Goal: Task Accomplishment & Management: Use online tool/utility

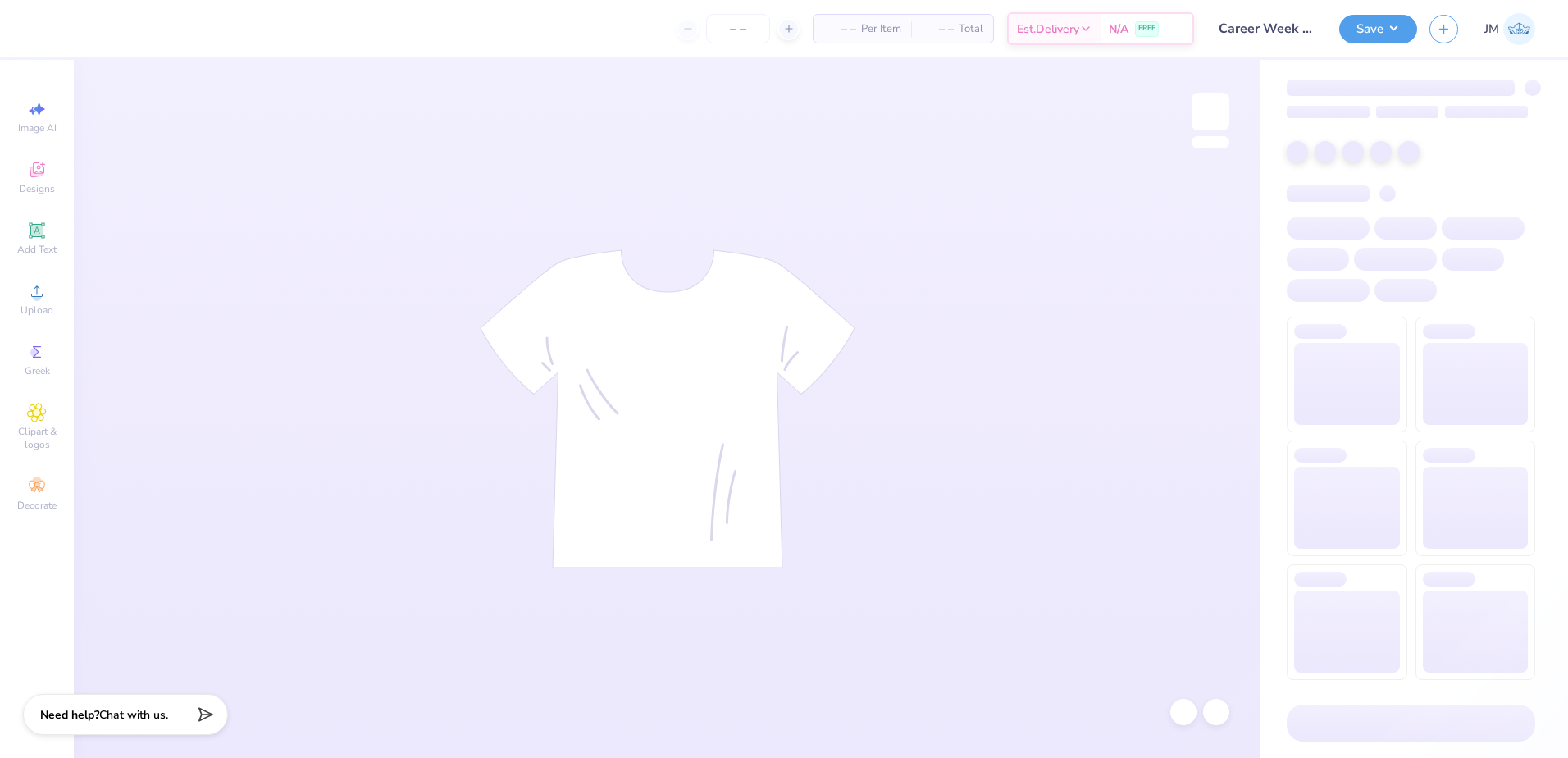
type input "Career Week - Class Officer Collective at [GEOGRAPHIC_DATA] U"
type input "50"
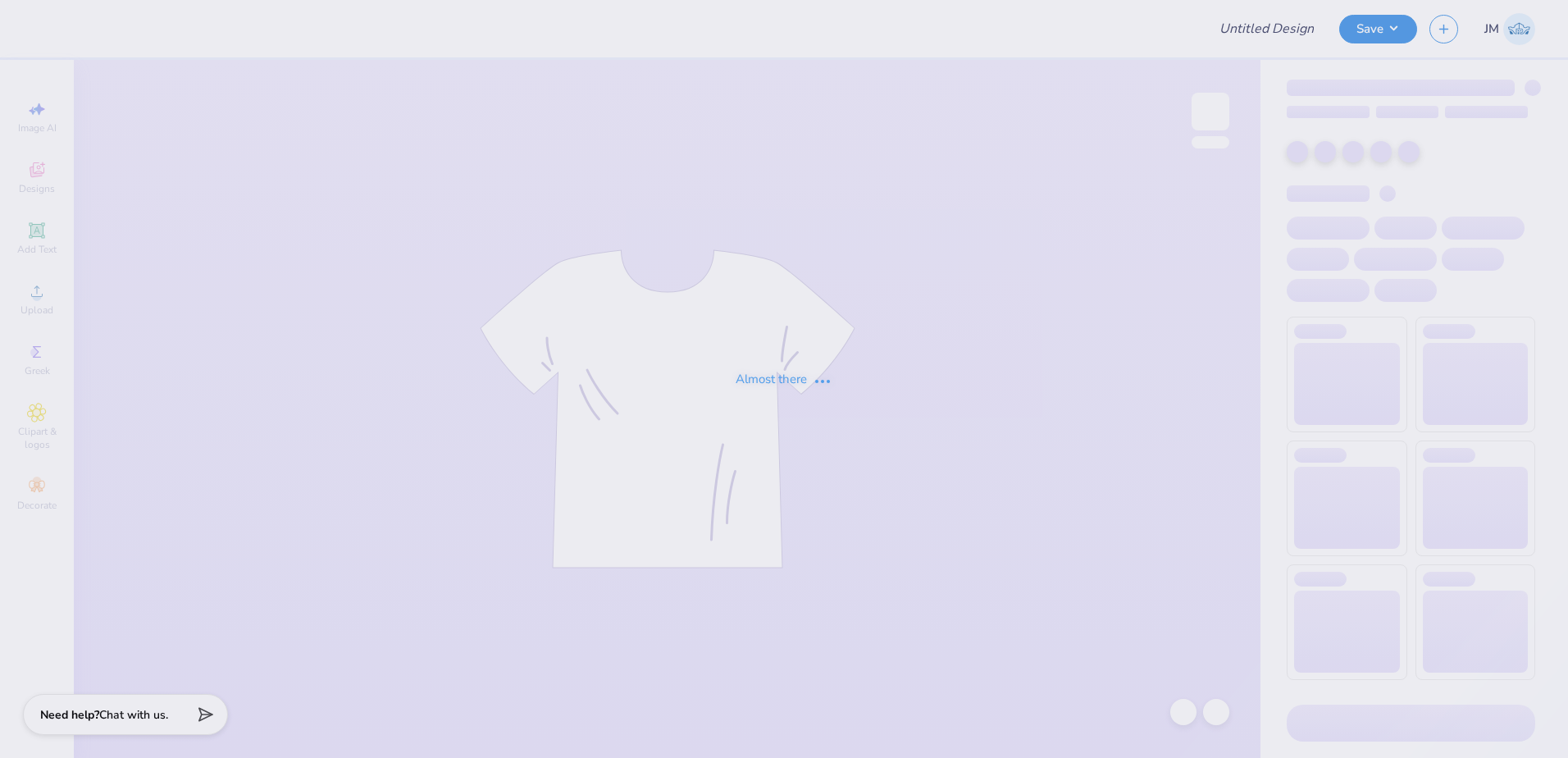
type input "Career Week - Class Officer Collective at [GEOGRAPHIC_DATA] U"
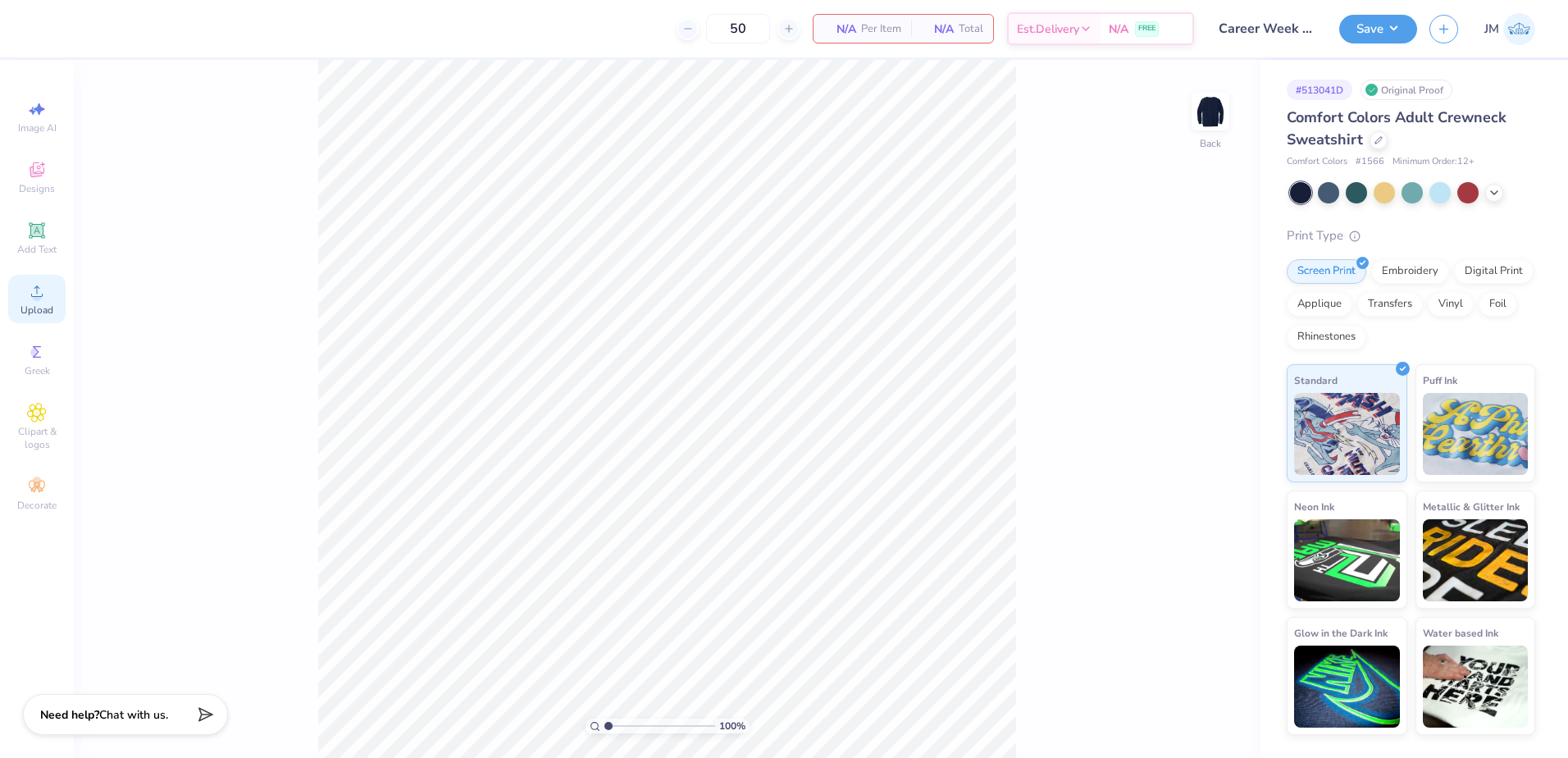
click at [16, 295] on div "Upload" at bounding box center [37, 299] width 58 height 49
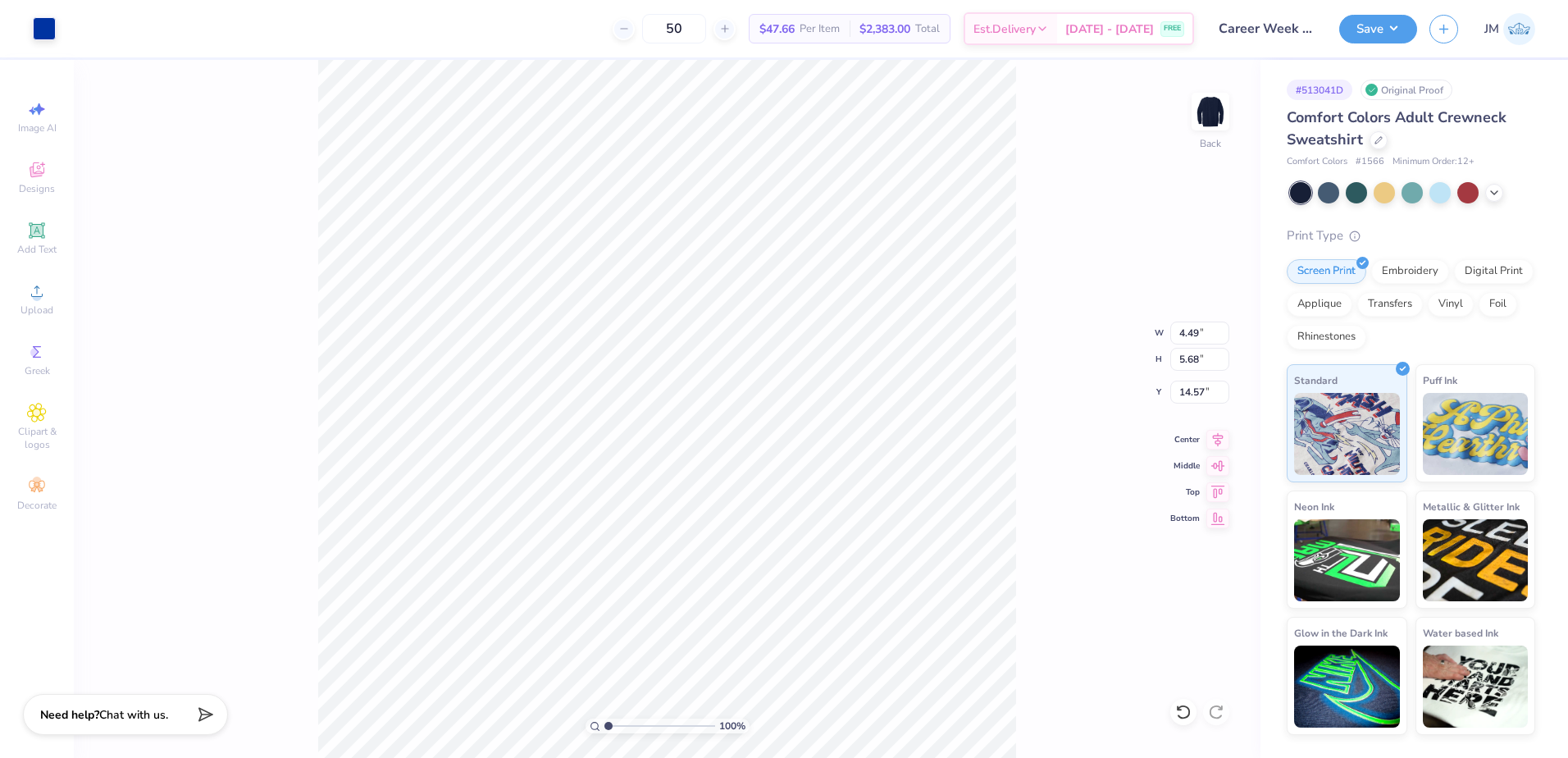
type input "4.49"
type input "5.68"
type input "5.22"
type input "4.22"
click at [46, 230] on icon at bounding box center [37, 230] width 20 height 20
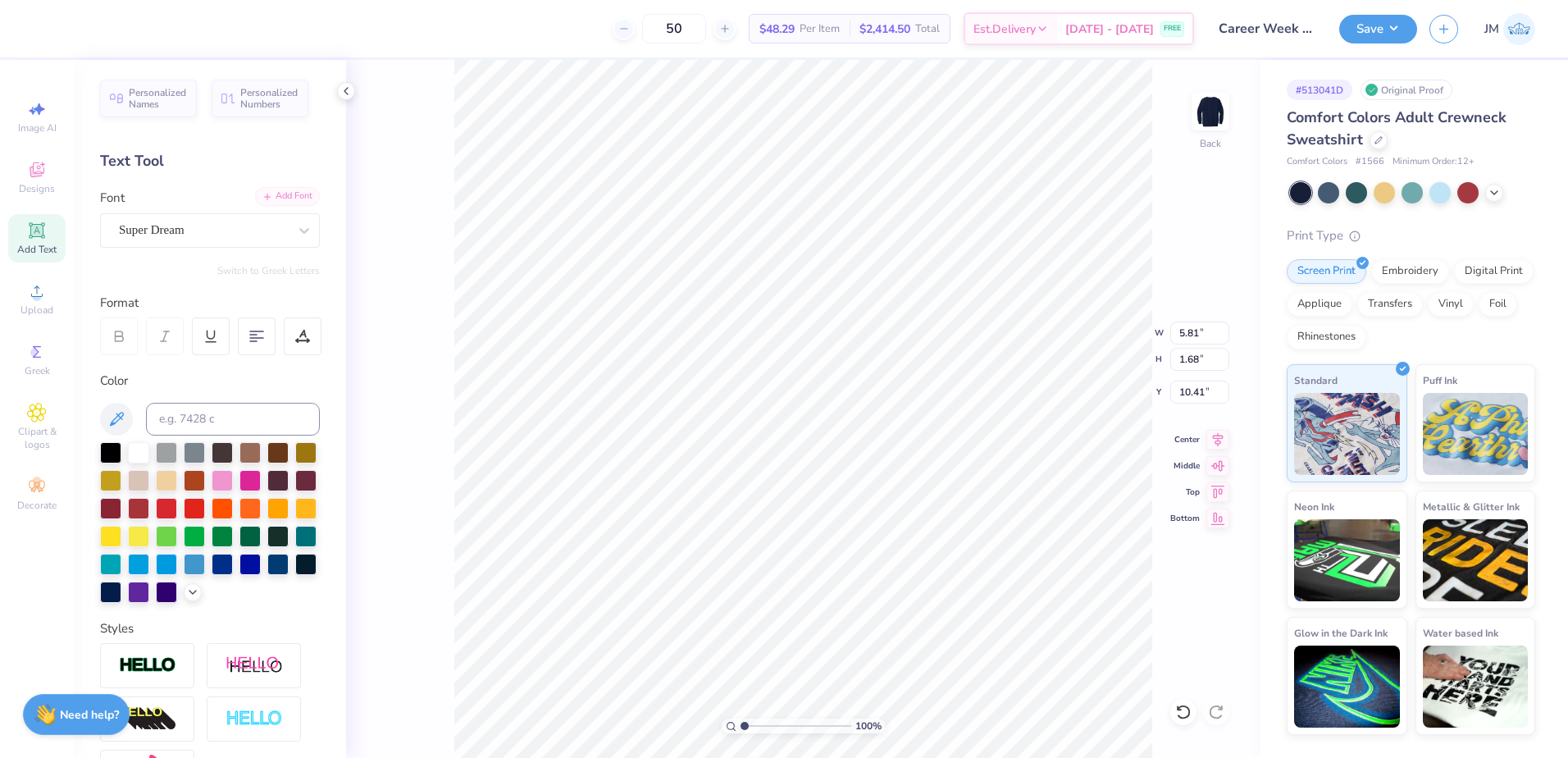
click at [269, 200] on div "Add Font" at bounding box center [287, 196] width 65 height 19
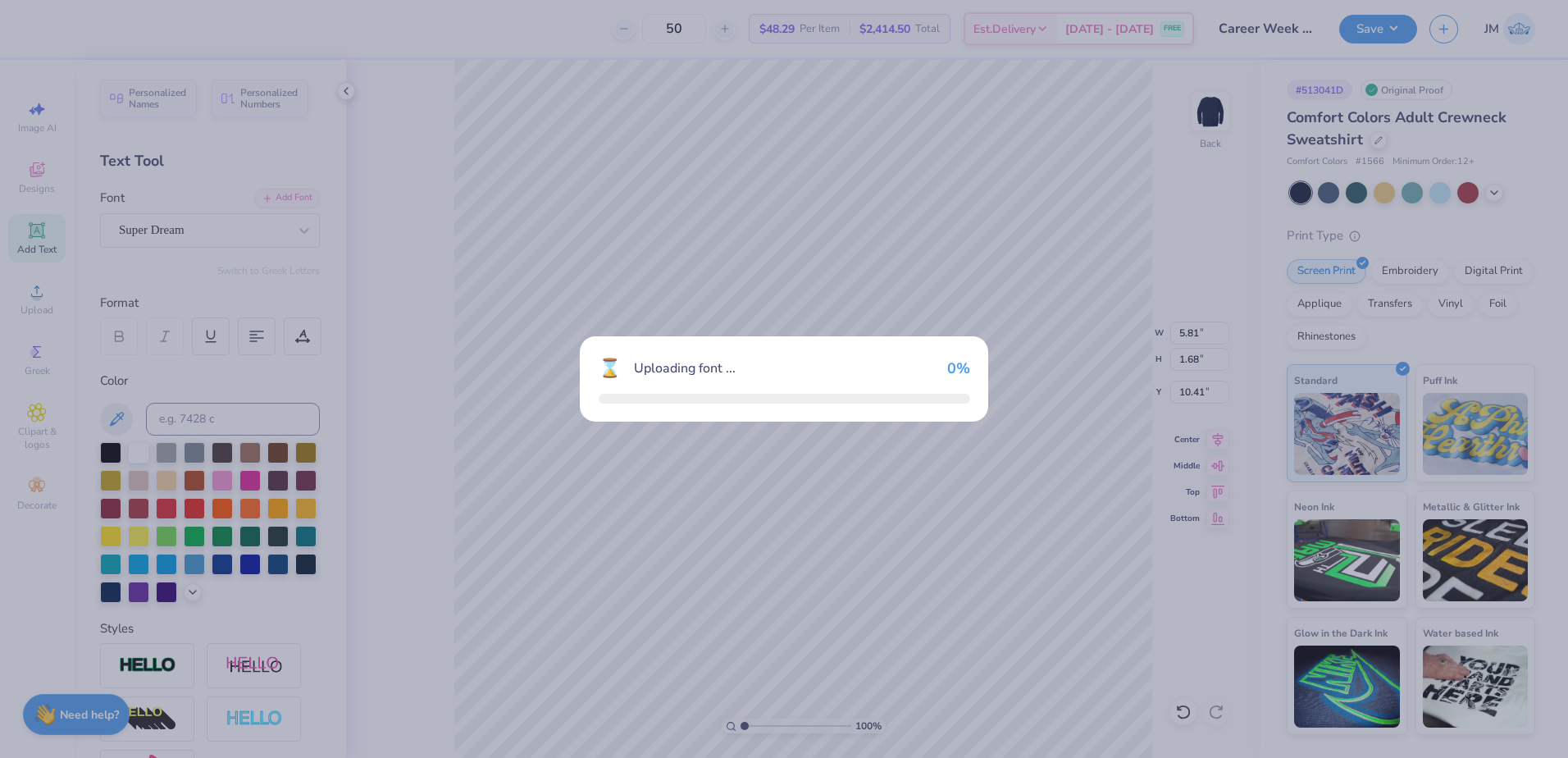
type input "5.43"
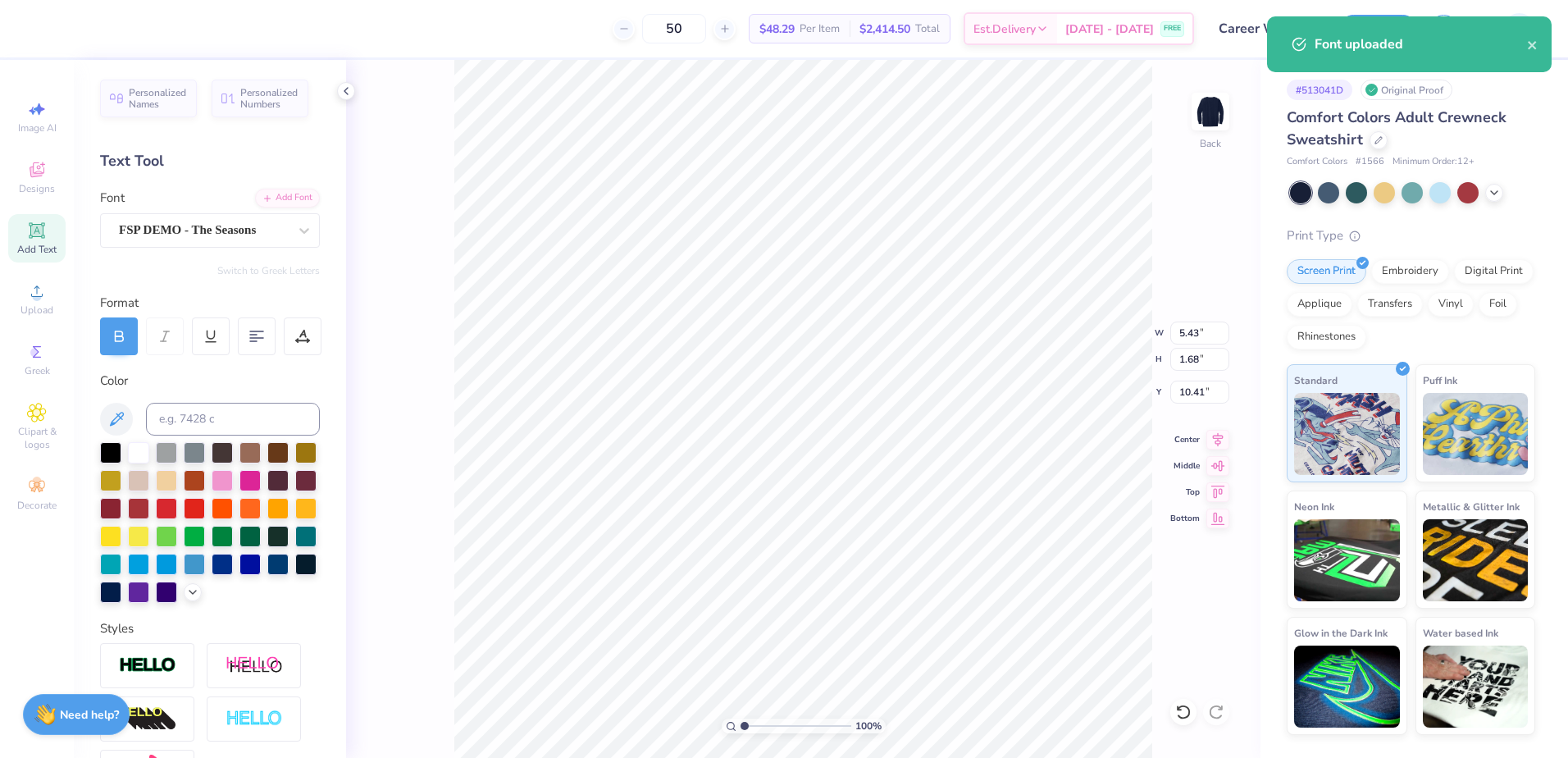
type textarea "Career Week"
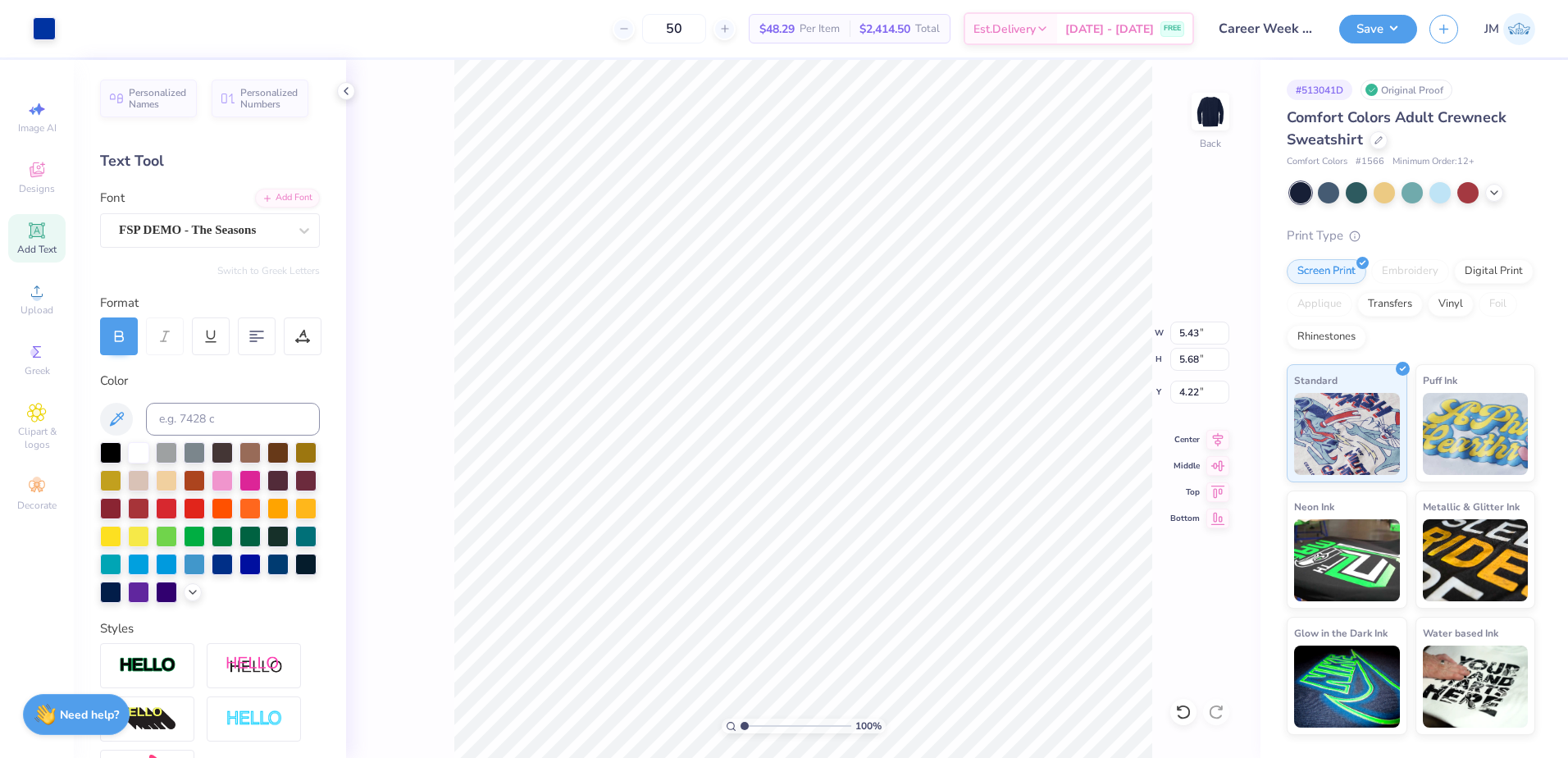
type input "4.49"
type input "5.68"
type input "4.22"
type input "13.91"
type input "1.97"
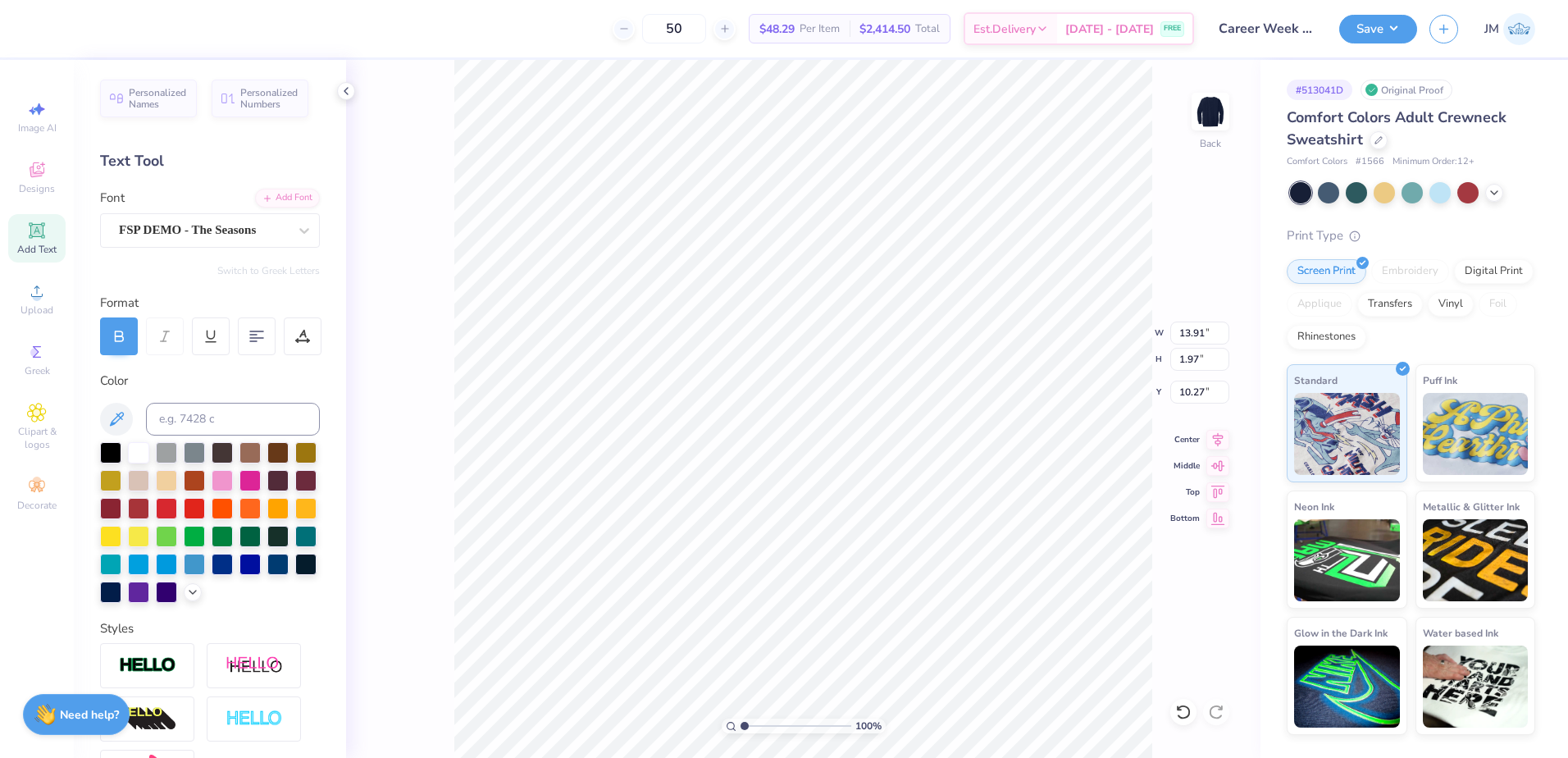
type input "6.07"
type input "8.61"
type input "1.22"
type input "6.79"
type input "2.6"
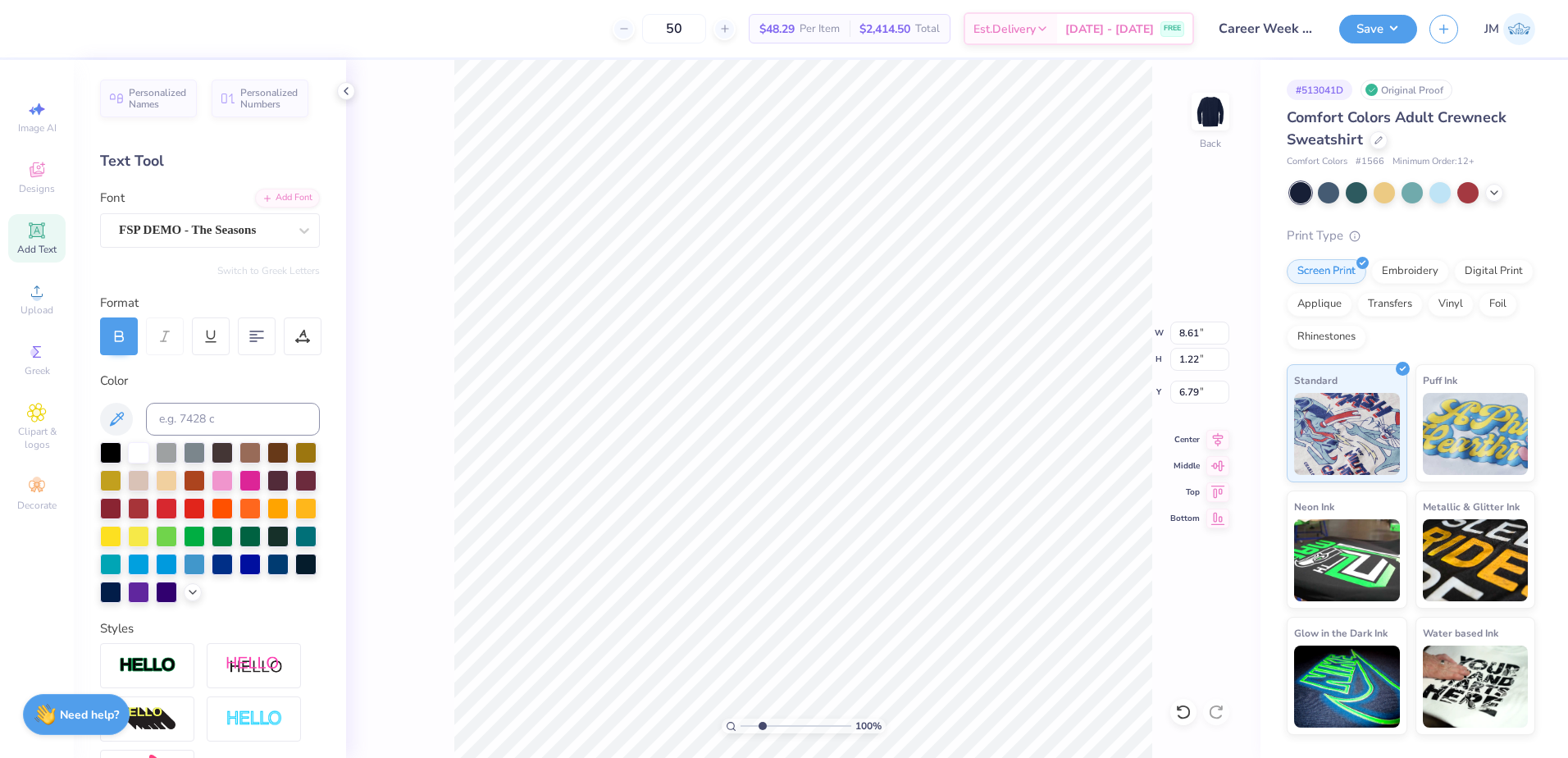
click at [762, 721] on input "range" at bounding box center [795, 725] width 111 height 15
type input "5.57"
type textarea "COC X CENTER FOR CAREER SUCCESS"
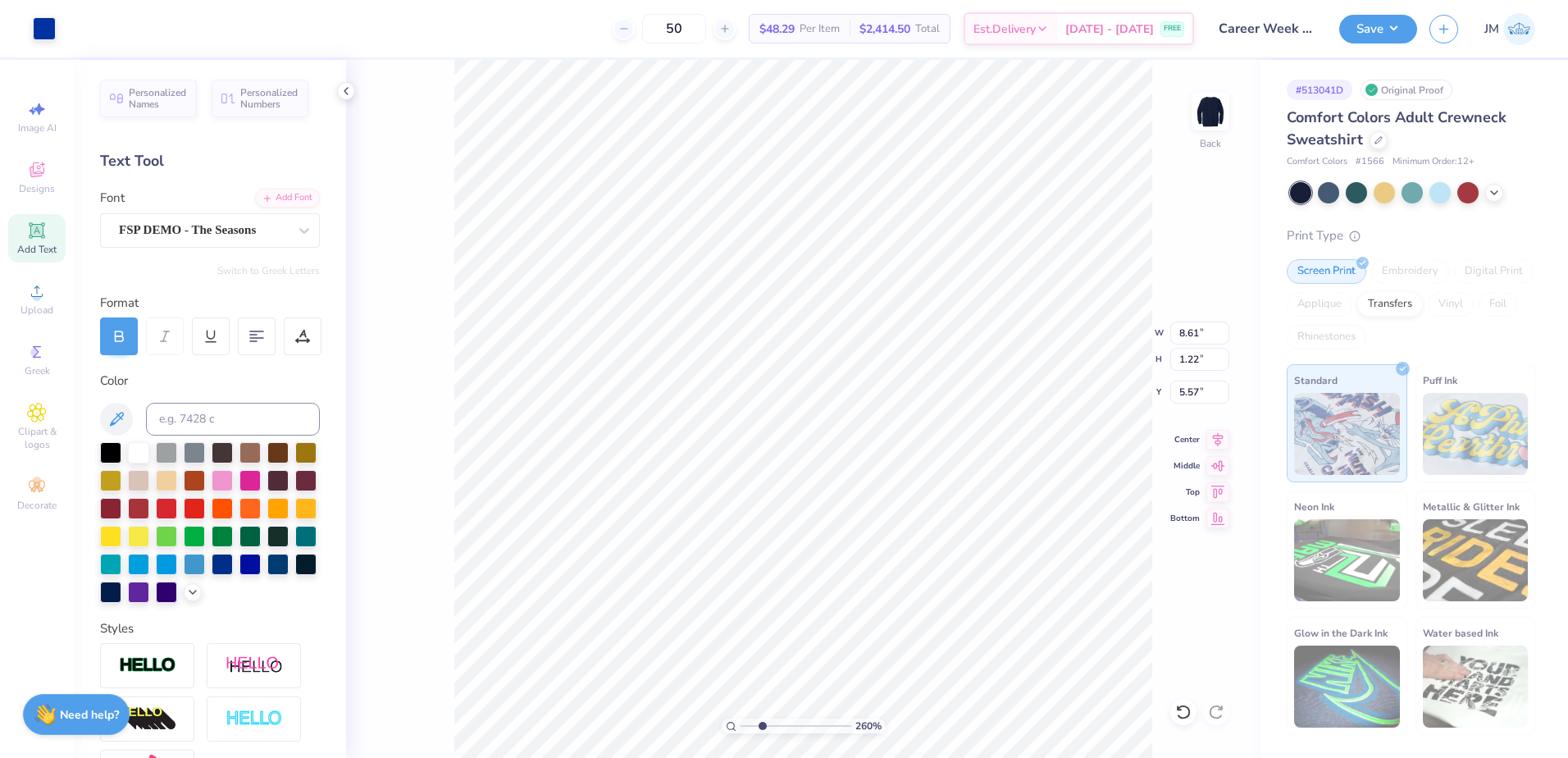
type input "4.49"
type input "5.68"
type input "4.22"
type input "15.18"
type input "0.61"
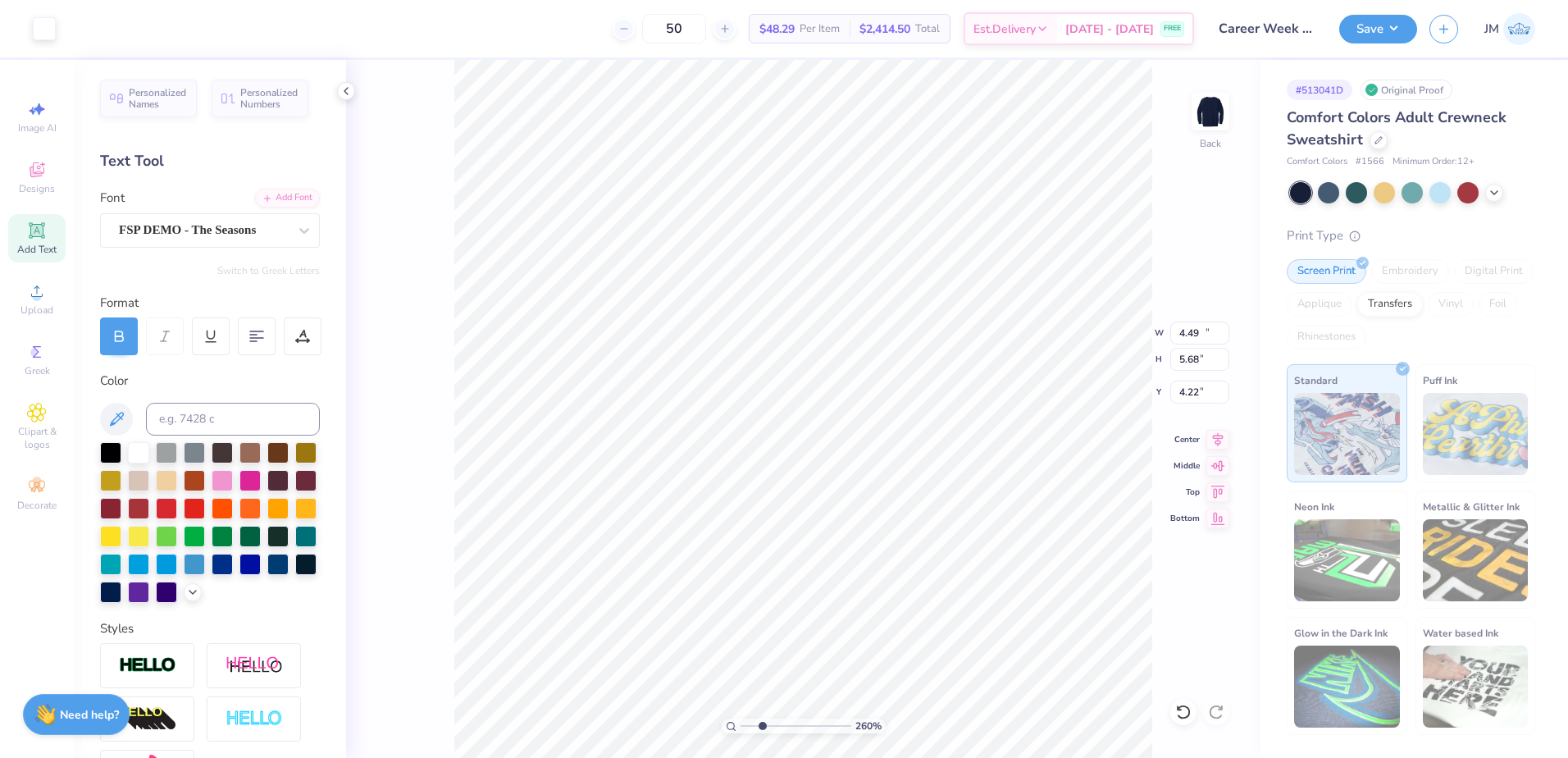
type input "5.87"
type input "1.71"
click at [752, 721] on input "range" at bounding box center [795, 725] width 111 height 15
type input "6.42"
type input "0.26"
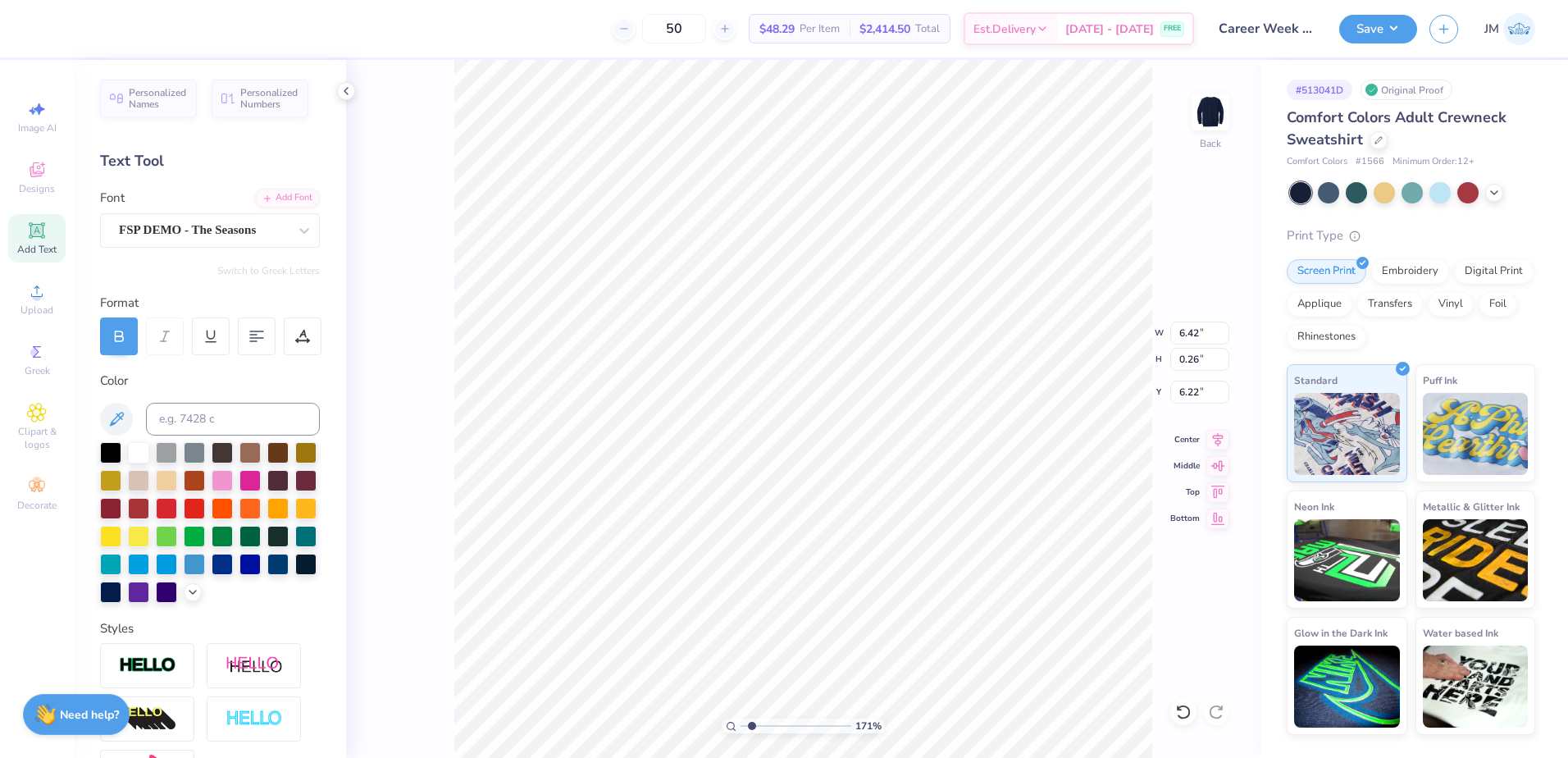
type input "6.53"
type input "2.6"
click at [762, 723] on input "range" at bounding box center [795, 725] width 111 height 15
type input "1.48"
type input "6.53"
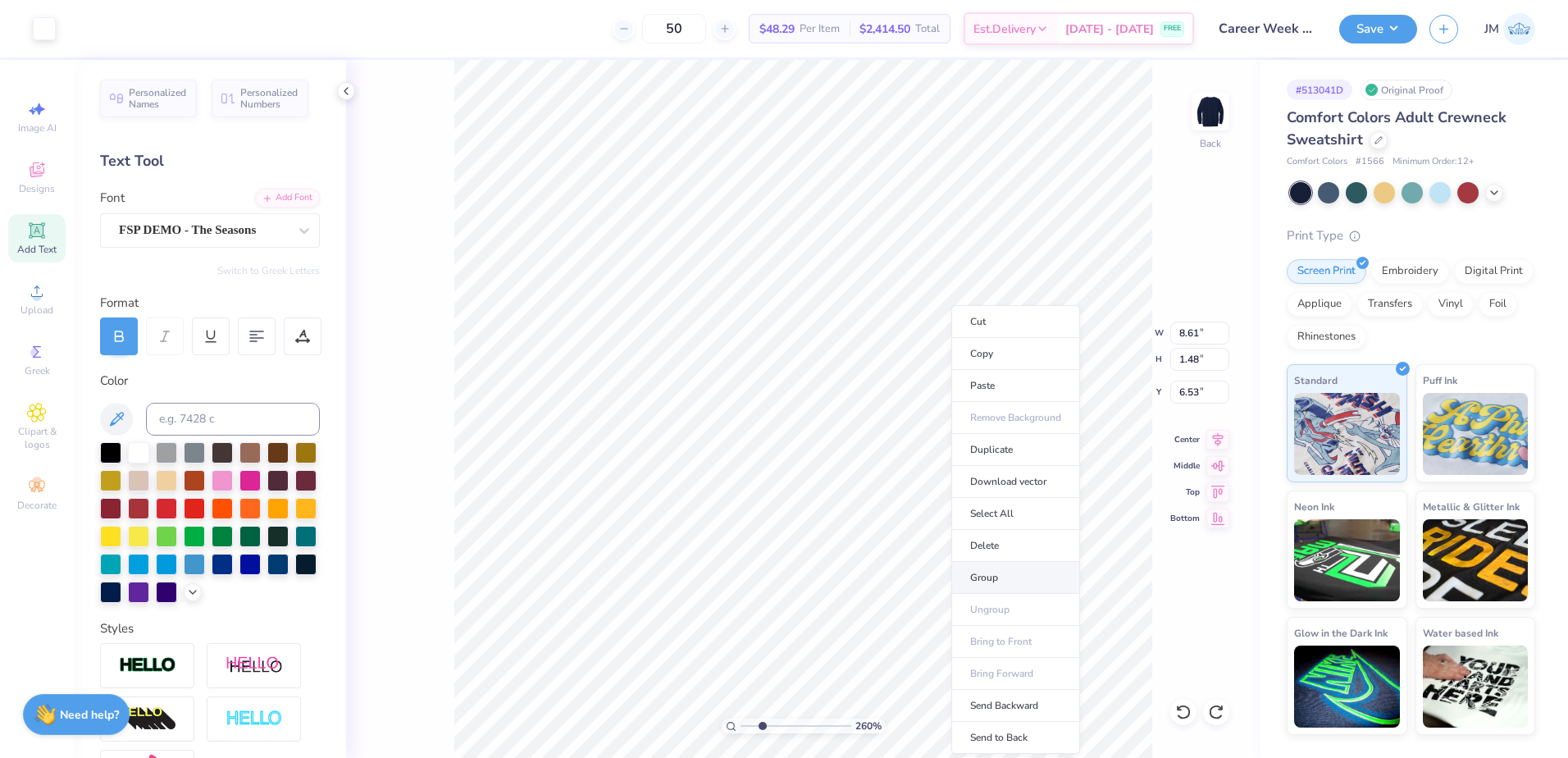
click at [1007, 578] on li "Group" at bounding box center [1015, 578] width 129 height 32
click at [1224, 438] on icon at bounding box center [1217, 437] width 23 height 20
type input "4.49"
type input "5.68"
type input "4.22"
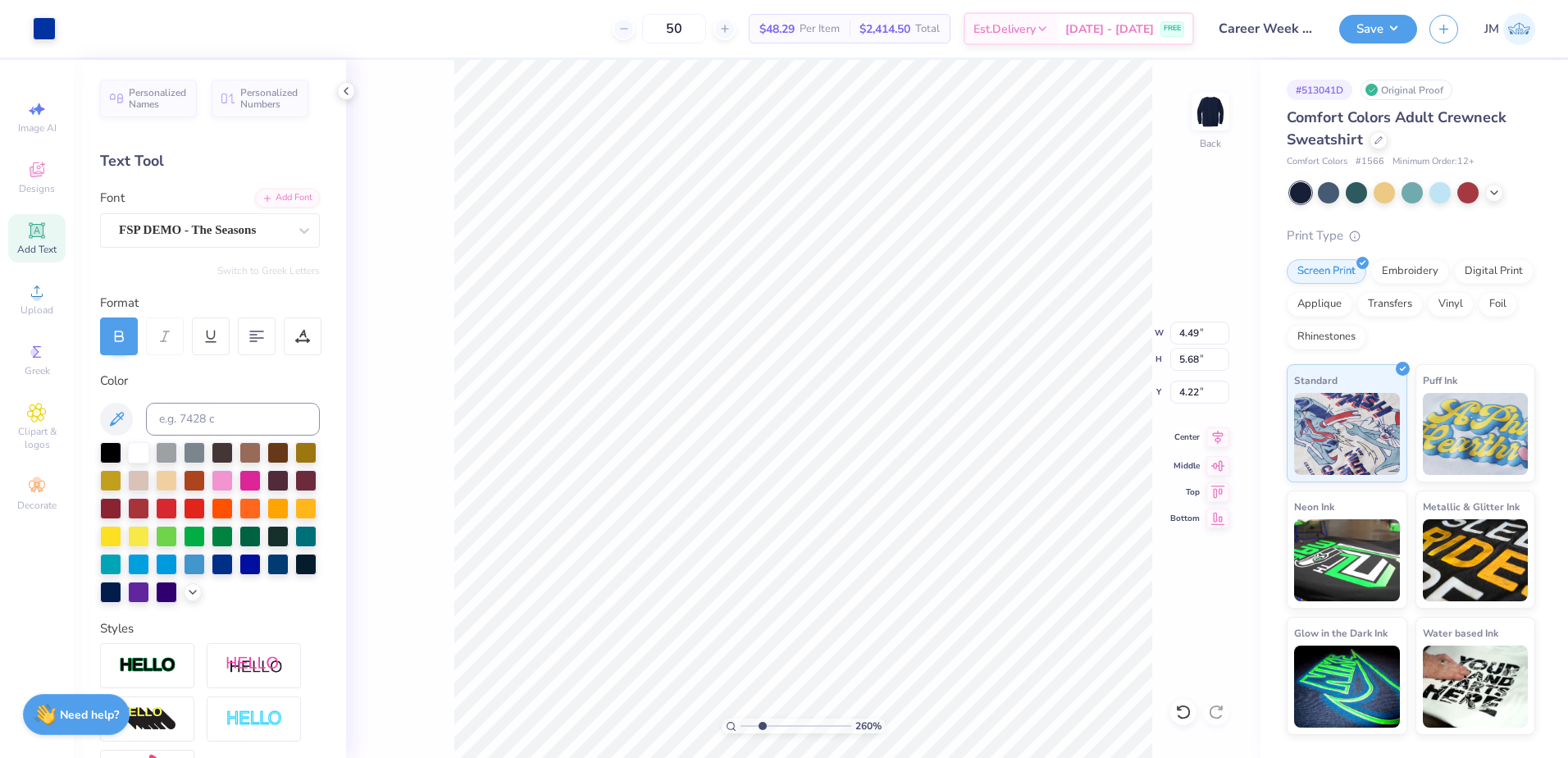
click at [1216, 440] on icon at bounding box center [1217, 437] width 23 height 20
type input "8.61"
type input "1.48"
type input "6.32"
type input "4.49"
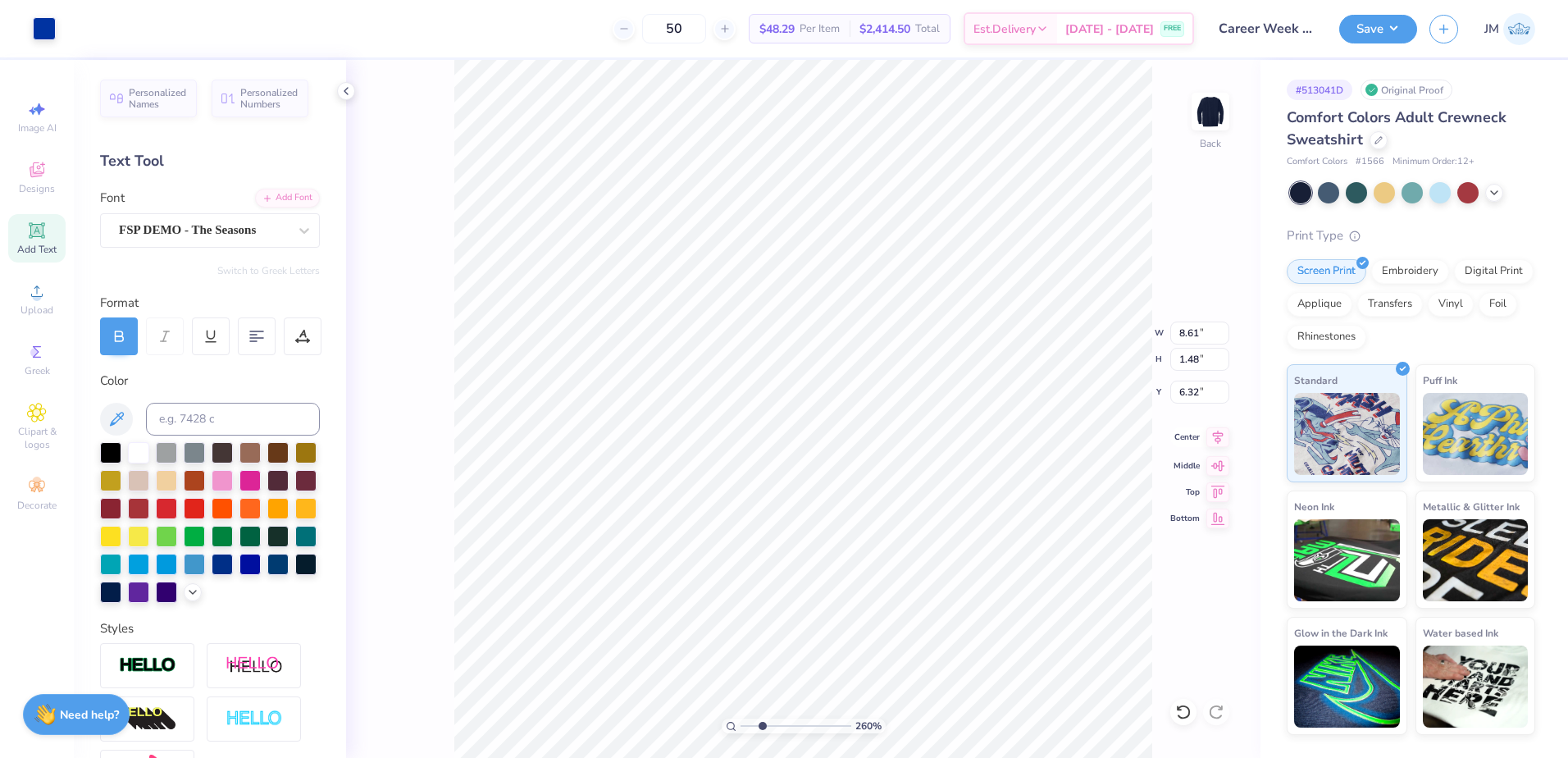
type input "5.68"
type input "4.22"
type input "5.12"
type input "6.49"
type input "3.98"
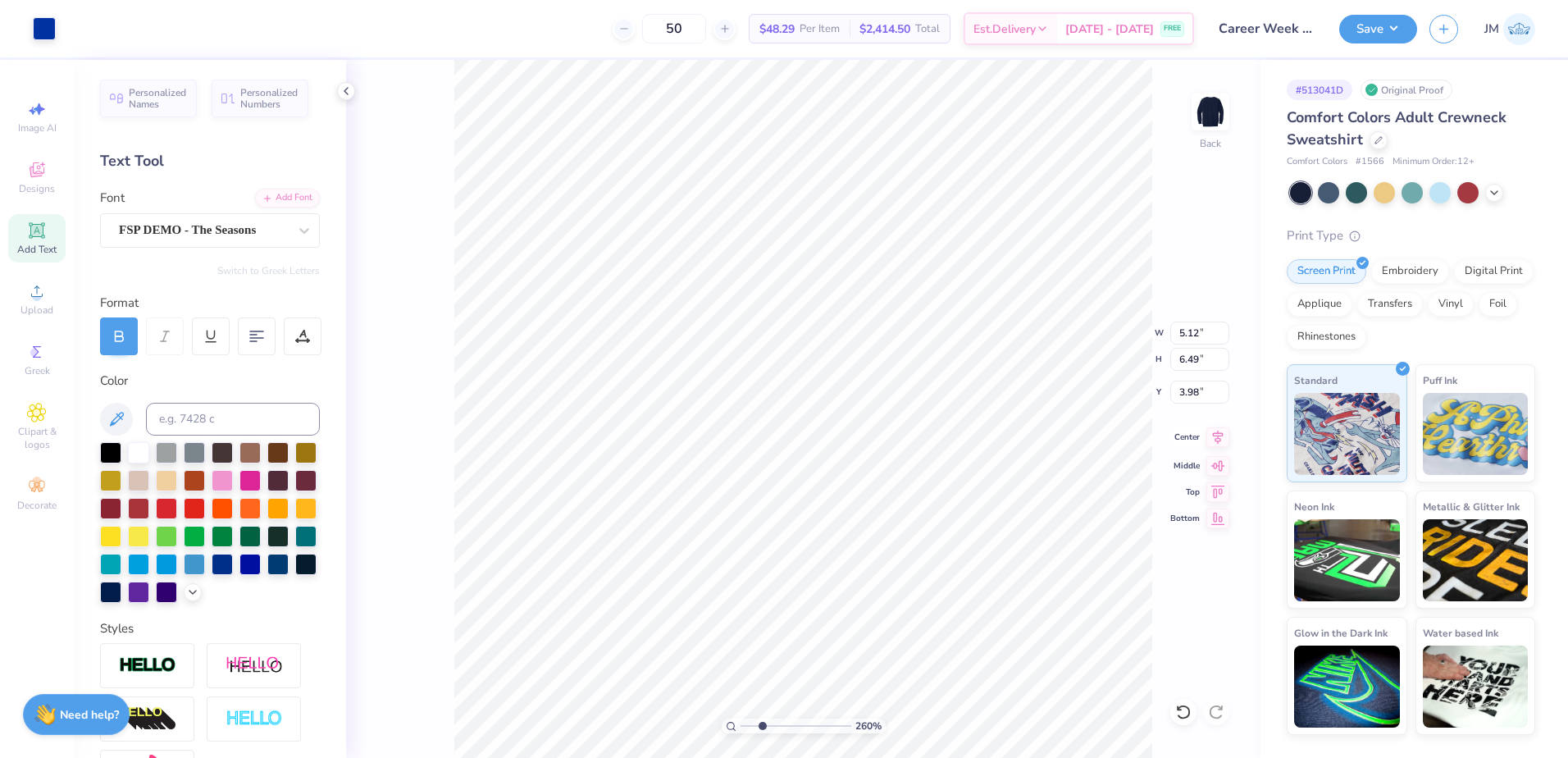
type input "4.82"
type input "6.10"
type input "4.15"
click at [953, 609] on li "Ungroup" at bounding box center [975, 610] width 129 height 32
type input "3.87"
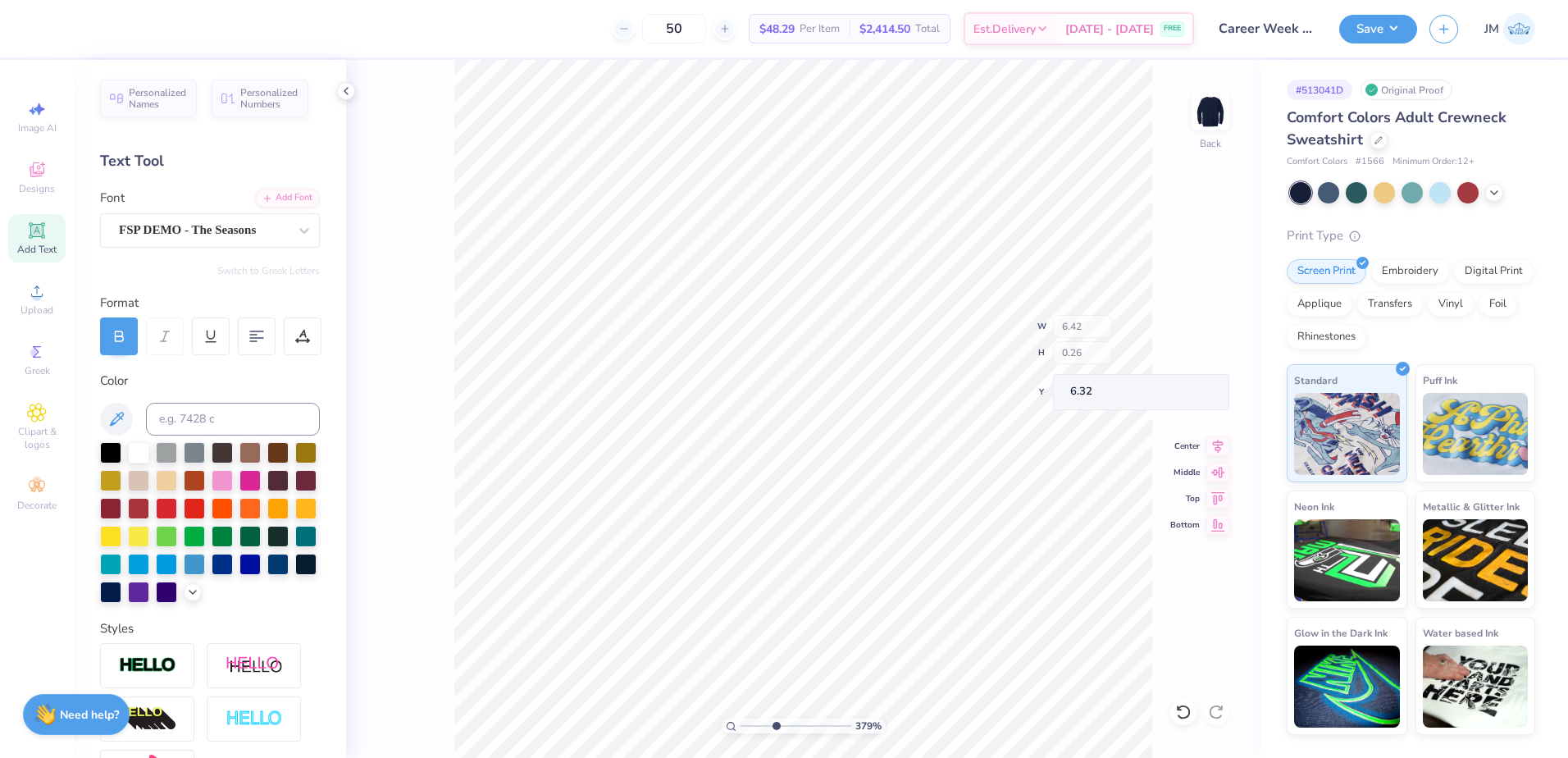
click at [776, 726] on input "range" at bounding box center [795, 725] width 111 height 15
type input "6.24"
type input "3.05"
click at [767, 726] on input "range" at bounding box center [795, 725] width 111 height 15
type input "4.82"
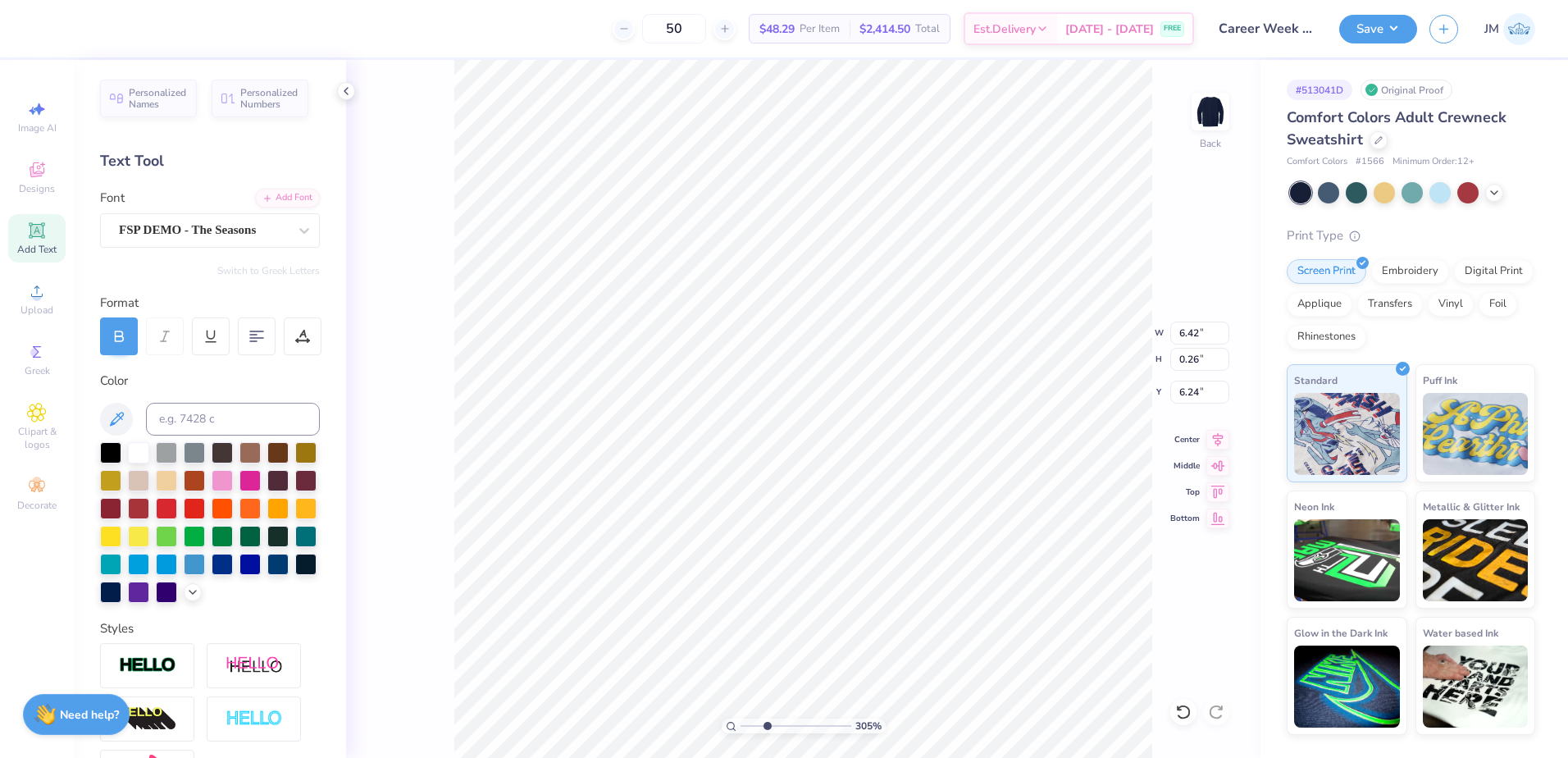
type input "6.10"
type input "4.15"
type input "6.42"
type input "0.26"
type input "6.24"
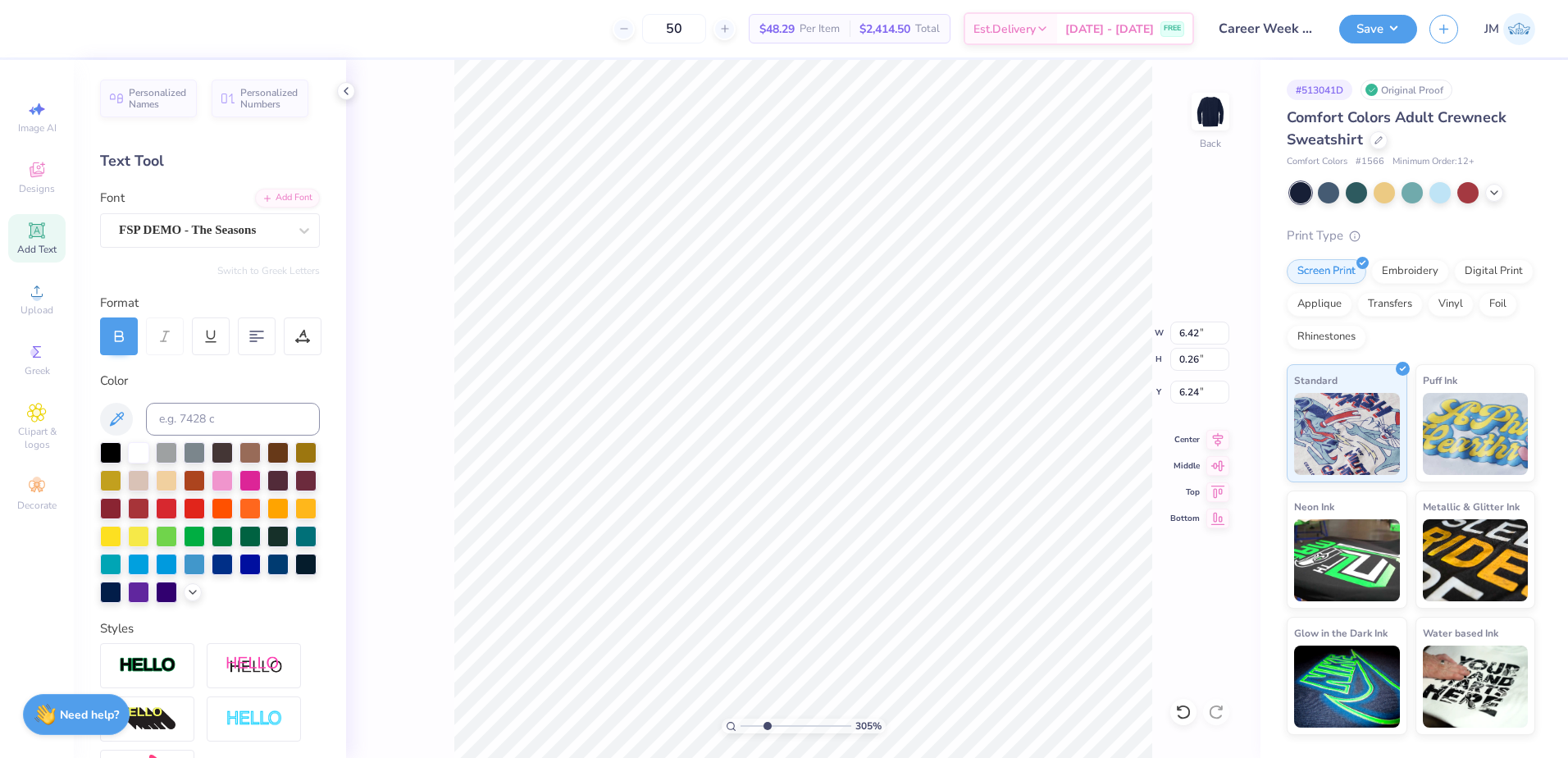
type input "8.61"
type input "1.55"
click at [990, 576] on li "Group" at bounding box center [1001, 578] width 129 height 32
type input "4.82"
type input "6.10"
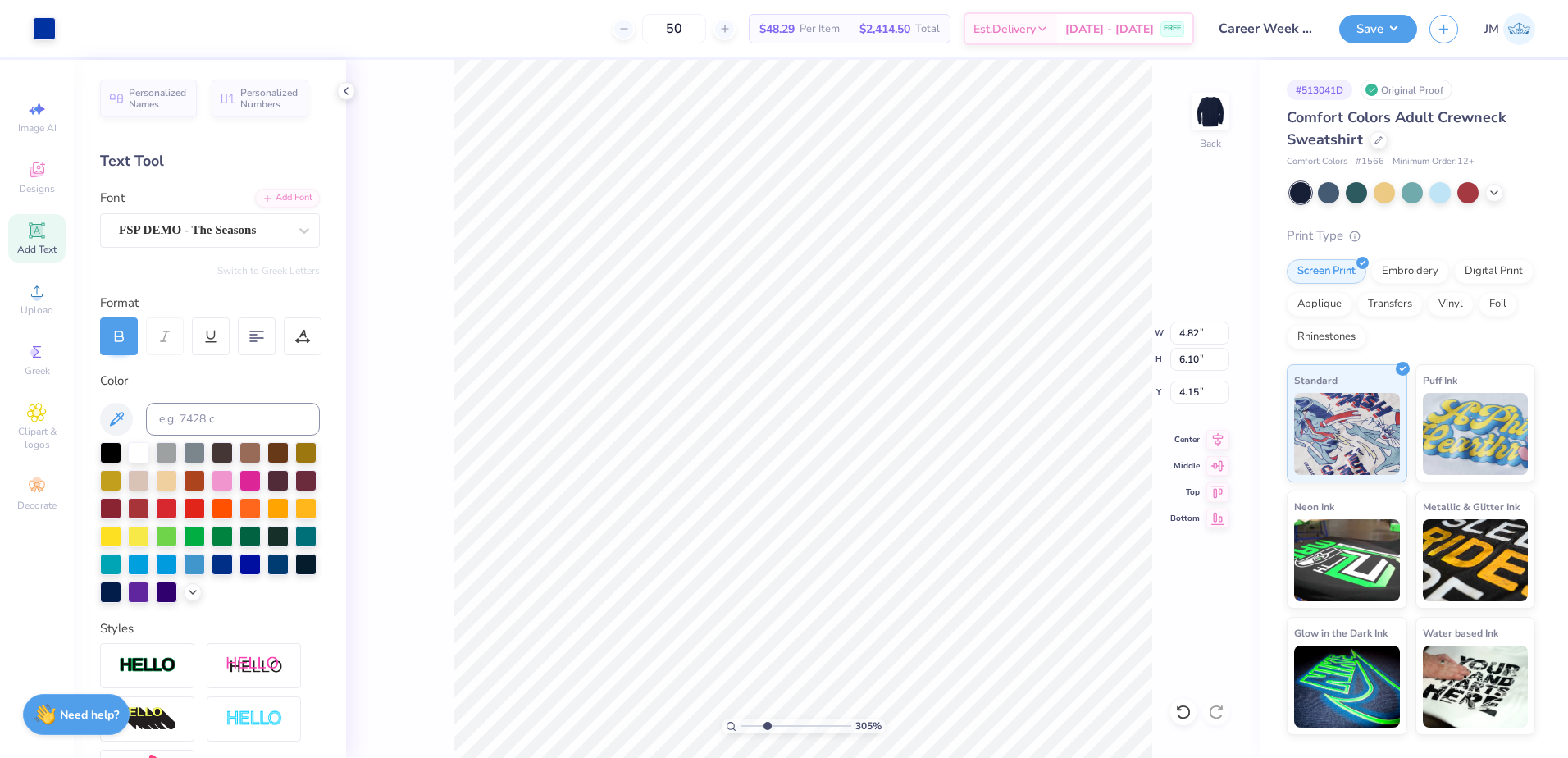
type input "4.20"
type input "4.52"
type input "5.72"
type input "4.58"
type input "4.37"
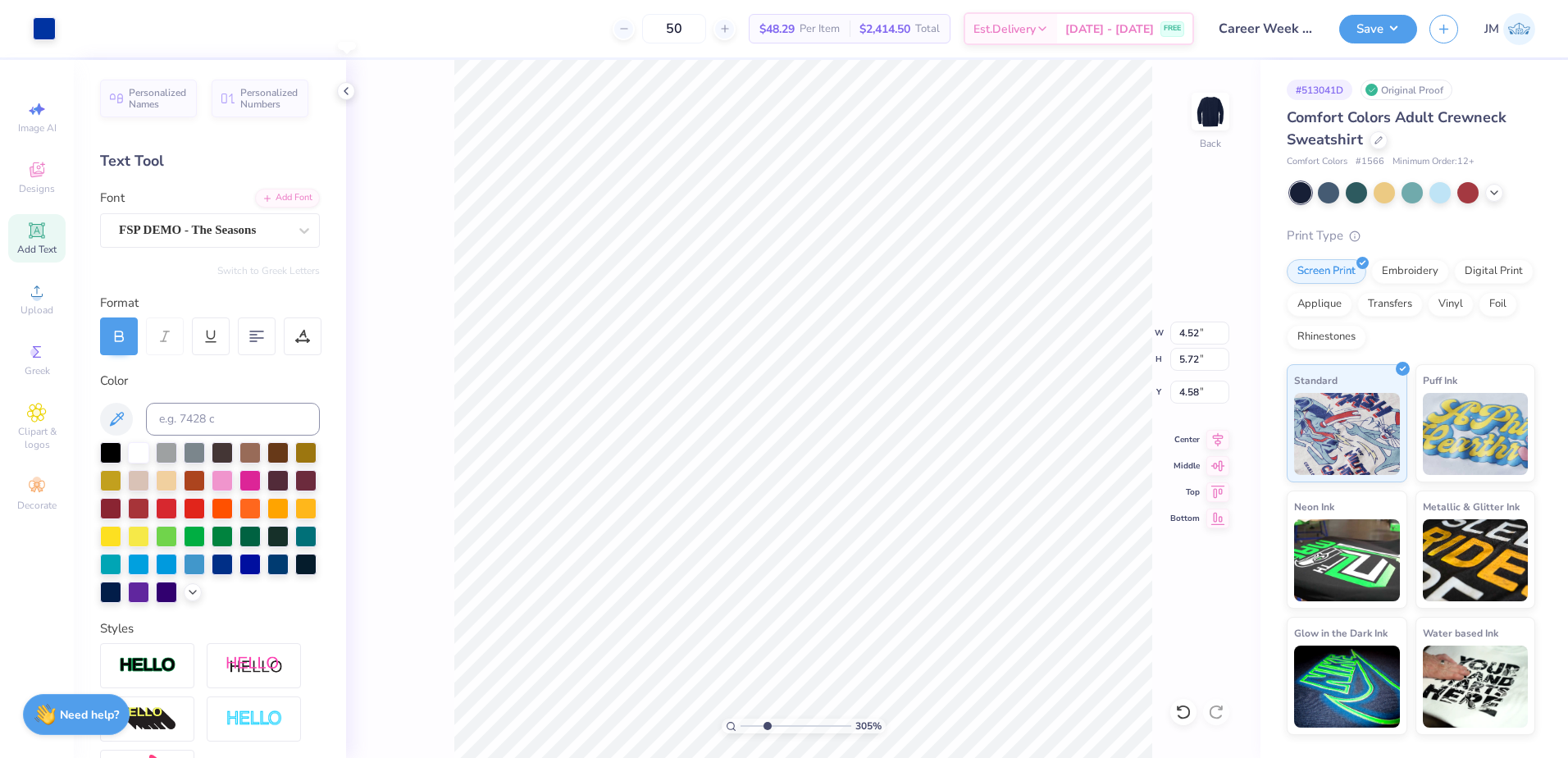
type input "5.53"
type input "4.24"
type input "5.37"
type input "4.61"
drag, startPoint x: 770, startPoint y: 722, endPoint x: 791, endPoint y: 723, distance: 21.0
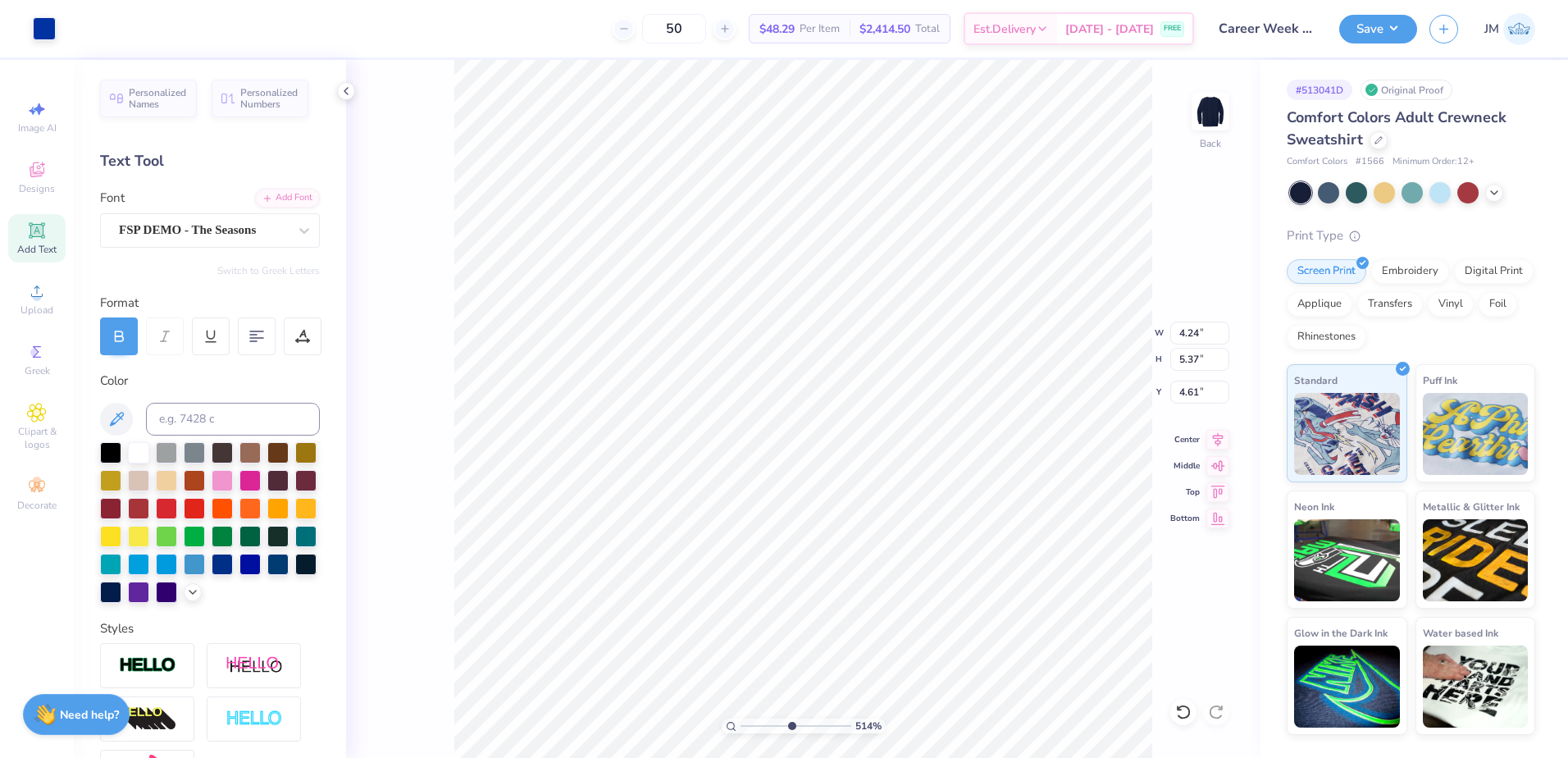
type input "5.21"
click at [791, 723] on input "range" at bounding box center [795, 725] width 111 height 15
type input "4.59"
type input "6.25"
click at [802, 720] on input "range" at bounding box center [795, 725] width 111 height 15
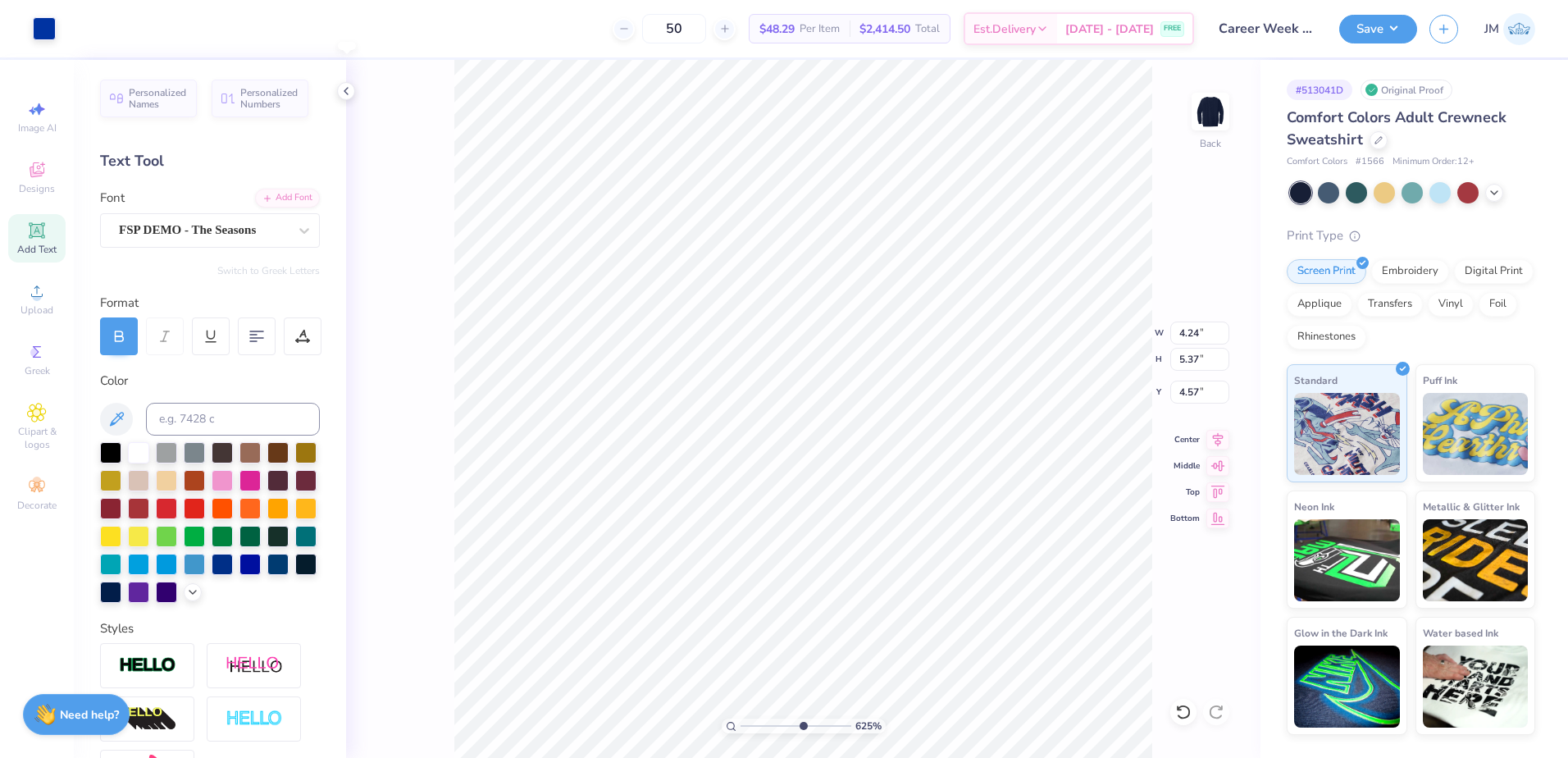
type input "4.57"
click at [763, 721] on input "range" at bounding box center [795, 725] width 111 height 15
drag, startPoint x: 754, startPoint y: 729, endPoint x: 742, endPoint y: 719, distance: 15.6
click at [742, 720] on input "range" at bounding box center [795, 725] width 111 height 15
type input "2.68"
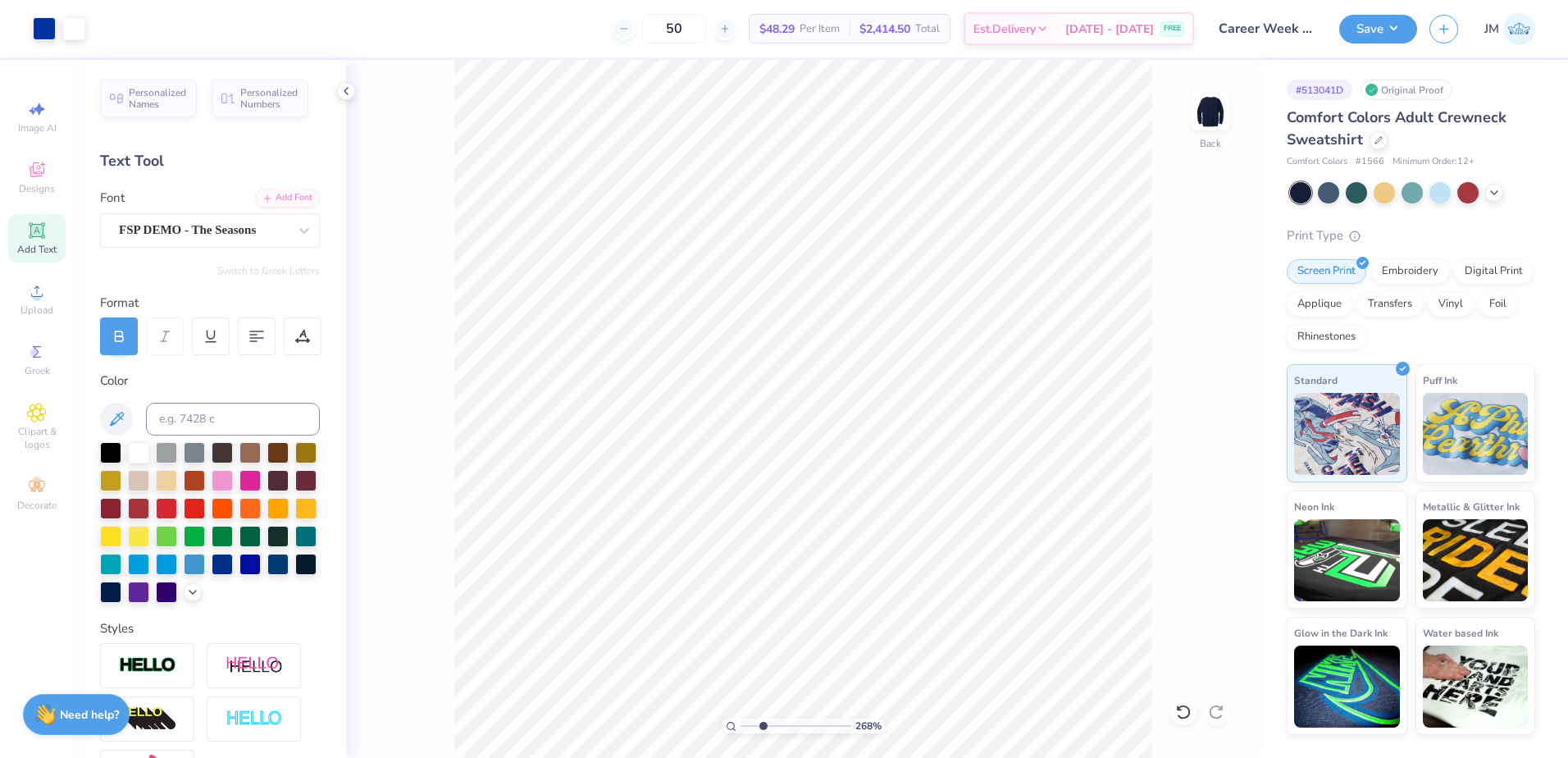
click at [763, 724] on input "range" at bounding box center [795, 725] width 111 height 15
type input "4.24"
type input "5.37"
type input "4.57"
type input "3.57"
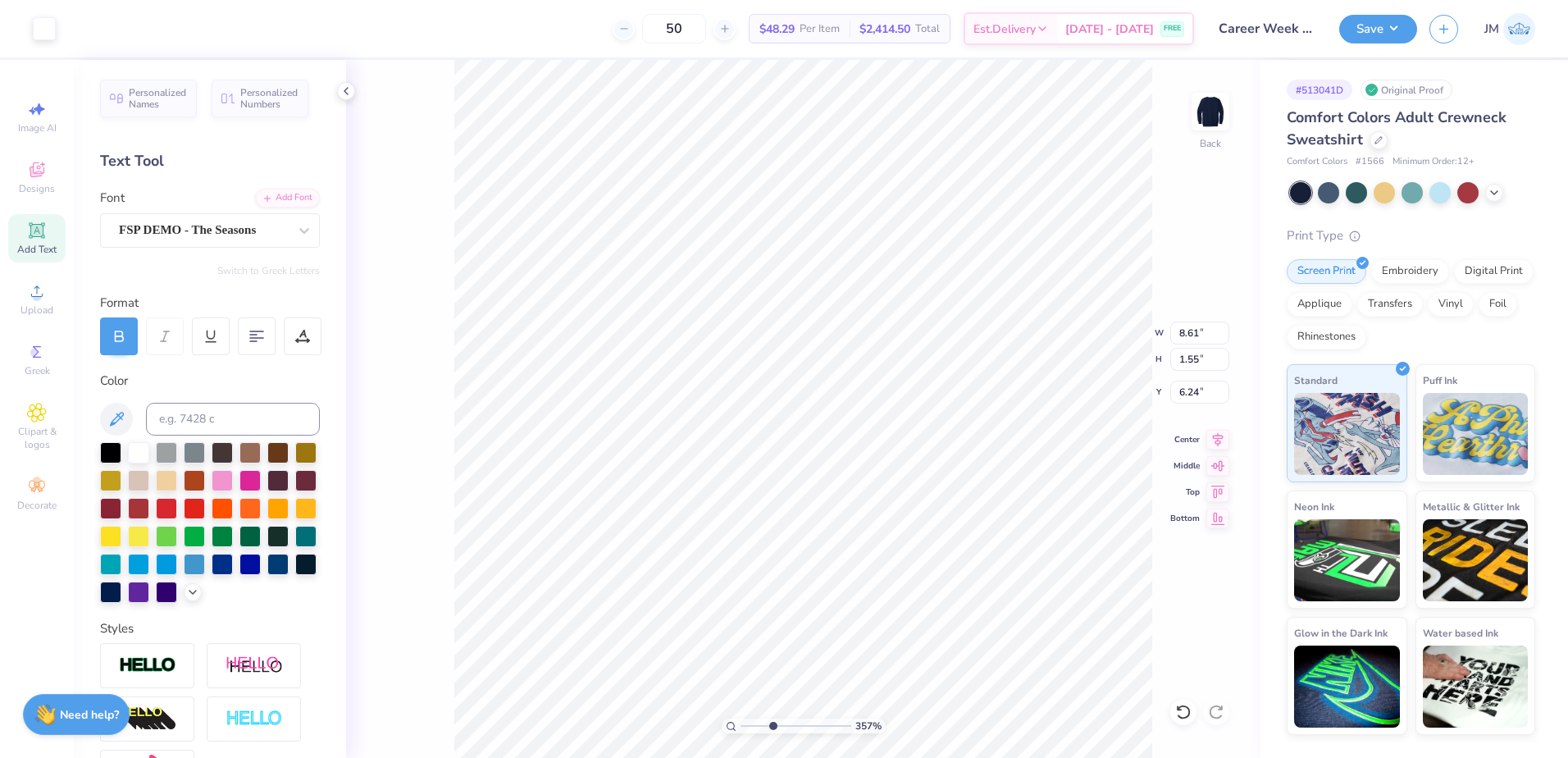
click at [772, 726] on input "range" at bounding box center [795, 725] width 111 height 15
type input "6.28"
click at [762, 720] on input "range" at bounding box center [795, 725] width 111 height 15
click at [809, 577] on li "Group" at bounding box center [826, 578] width 129 height 32
drag, startPoint x: 753, startPoint y: 722, endPoint x: 740, endPoint y: 706, distance: 20.6
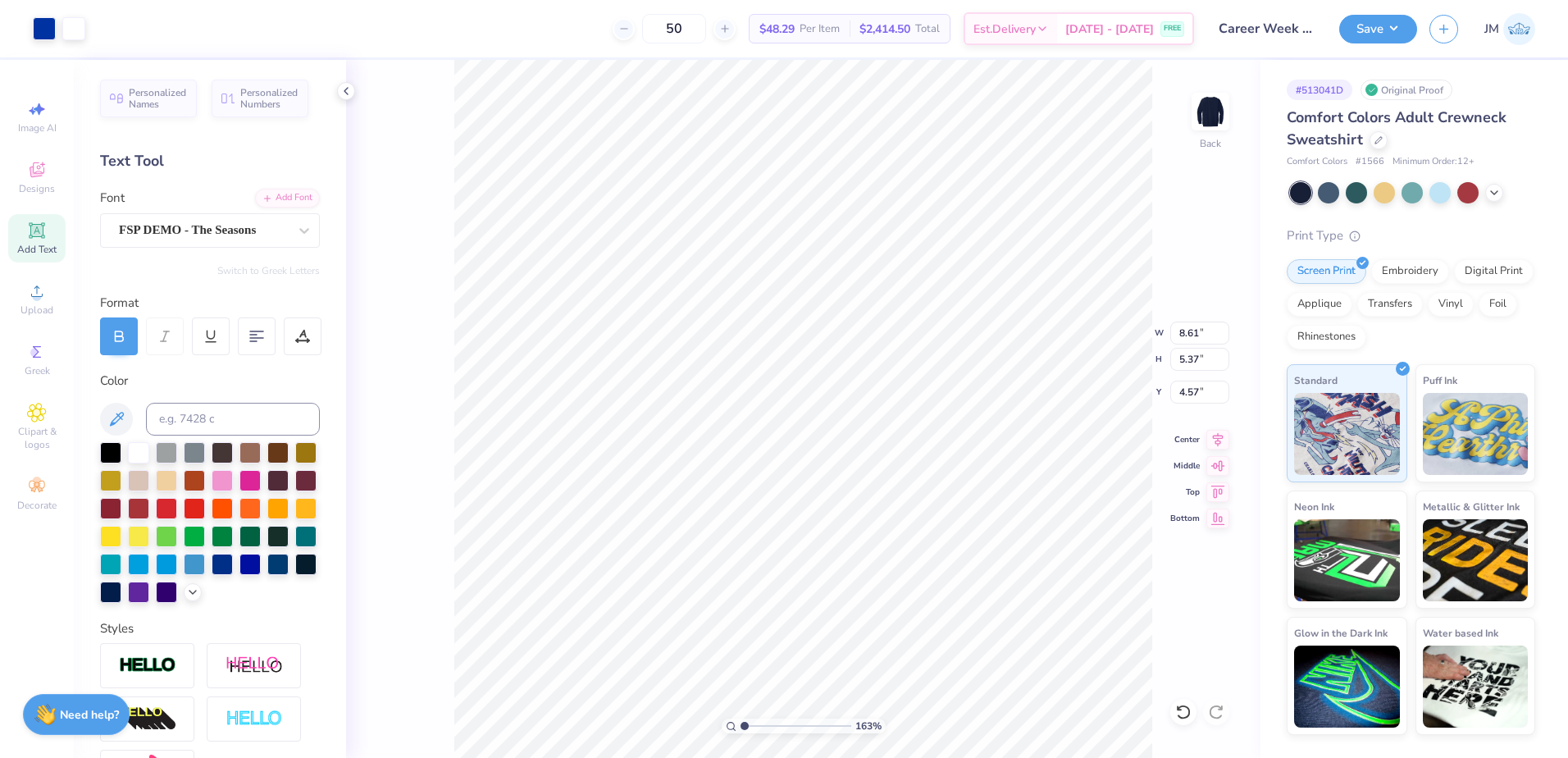
type input "1"
click at [740, 718] on input "range" at bounding box center [795, 725] width 111 height 15
click at [1187, 334] on input "8.61" at bounding box center [1199, 333] width 59 height 23
type input "12.00"
type input "7.48"
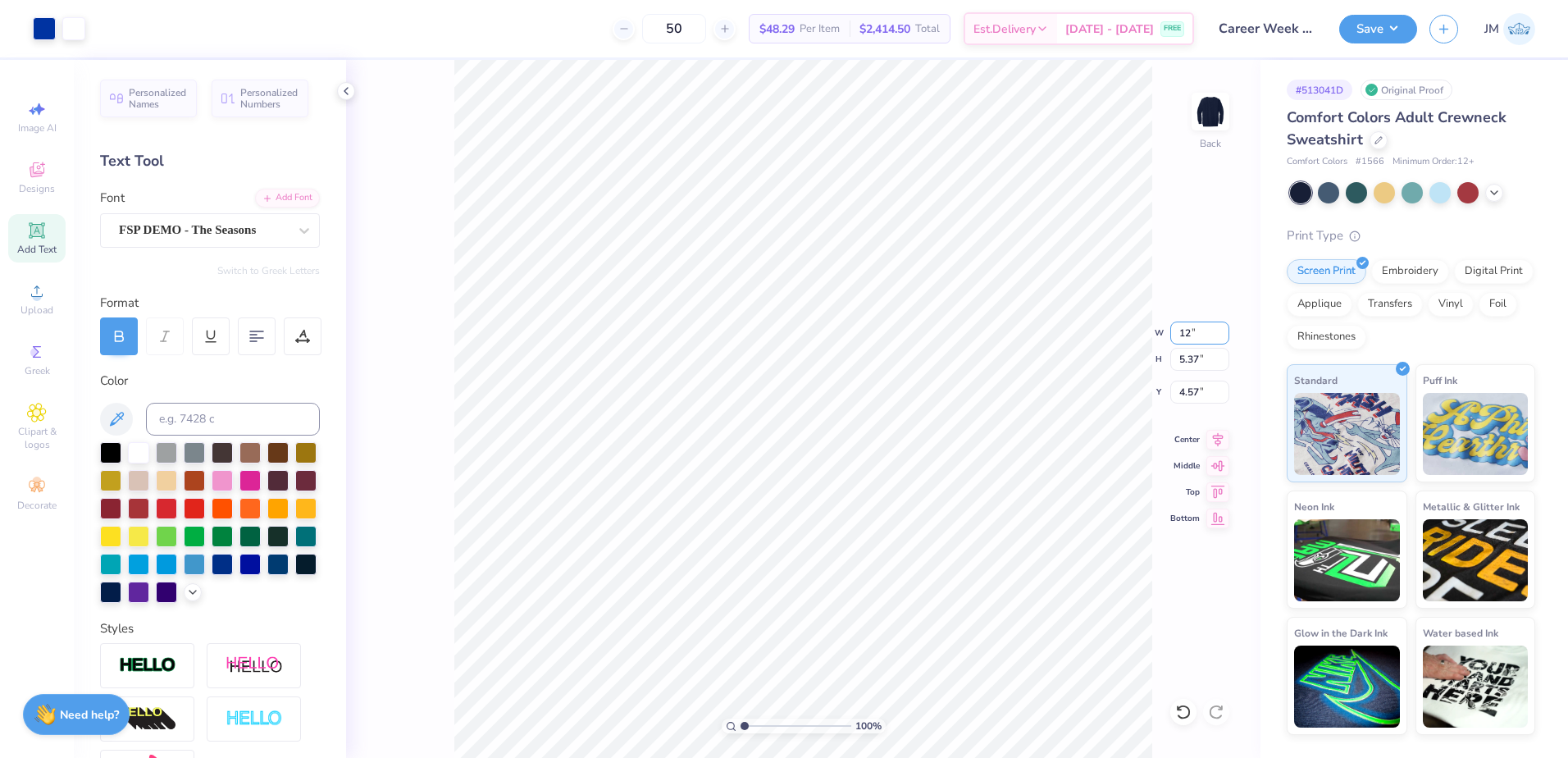
type input "3.52"
click at [1192, 327] on input "12.00" at bounding box center [1199, 333] width 59 height 23
type input "12.50"
type input "7.80"
click at [1195, 392] on input "3.36" at bounding box center [1199, 391] width 59 height 23
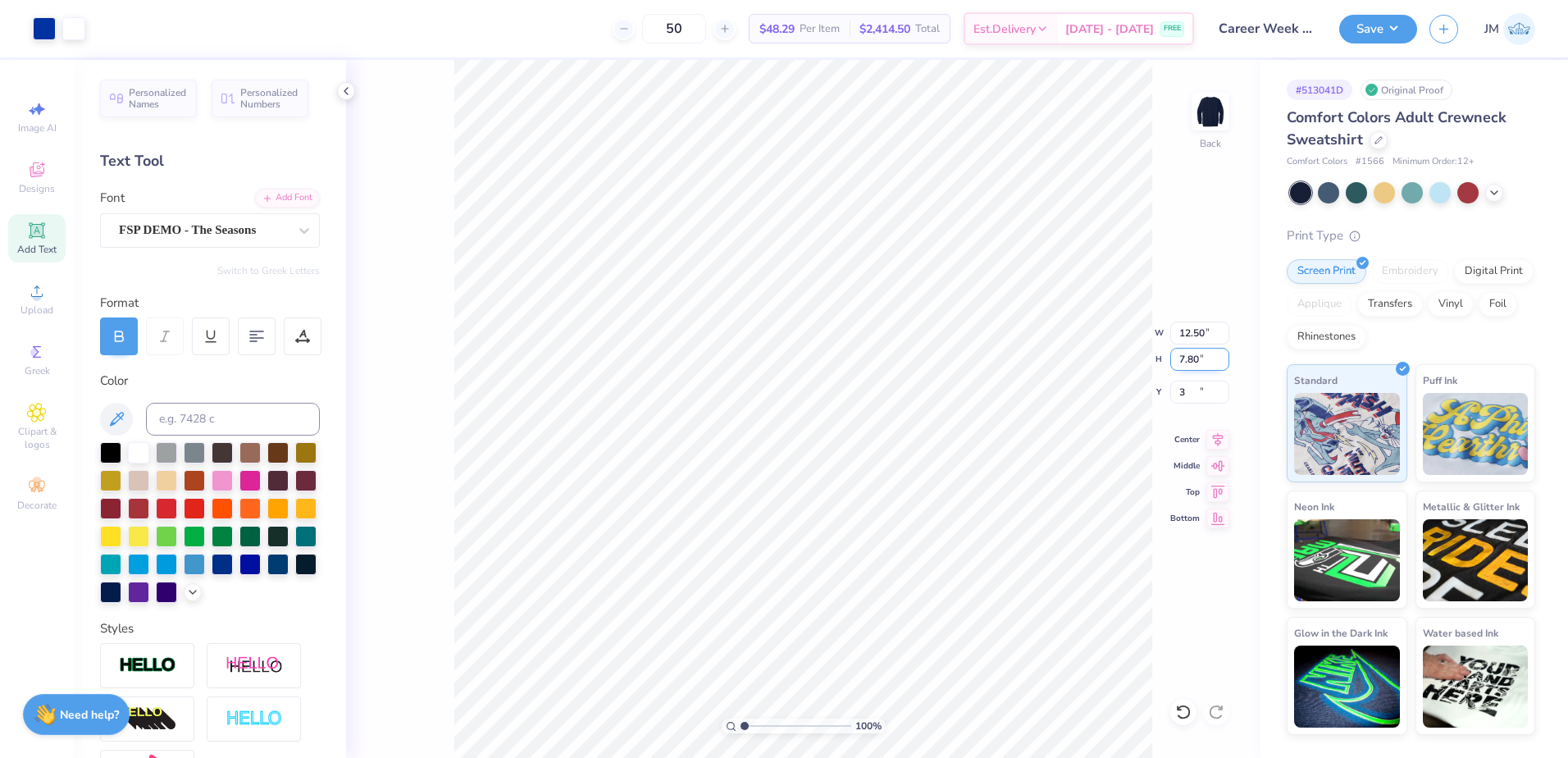
click at [1190, 354] on input "7.80" at bounding box center [1199, 359] width 59 height 23
click at [1208, 399] on input "3.00" at bounding box center [1199, 391] width 59 height 23
click at [1176, 354] on input "7.80" at bounding box center [1199, 359] width 59 height 23
type input "2.00"
click at [1217, 445] on icon at bounding box center [1217, 437] width 23 height 20
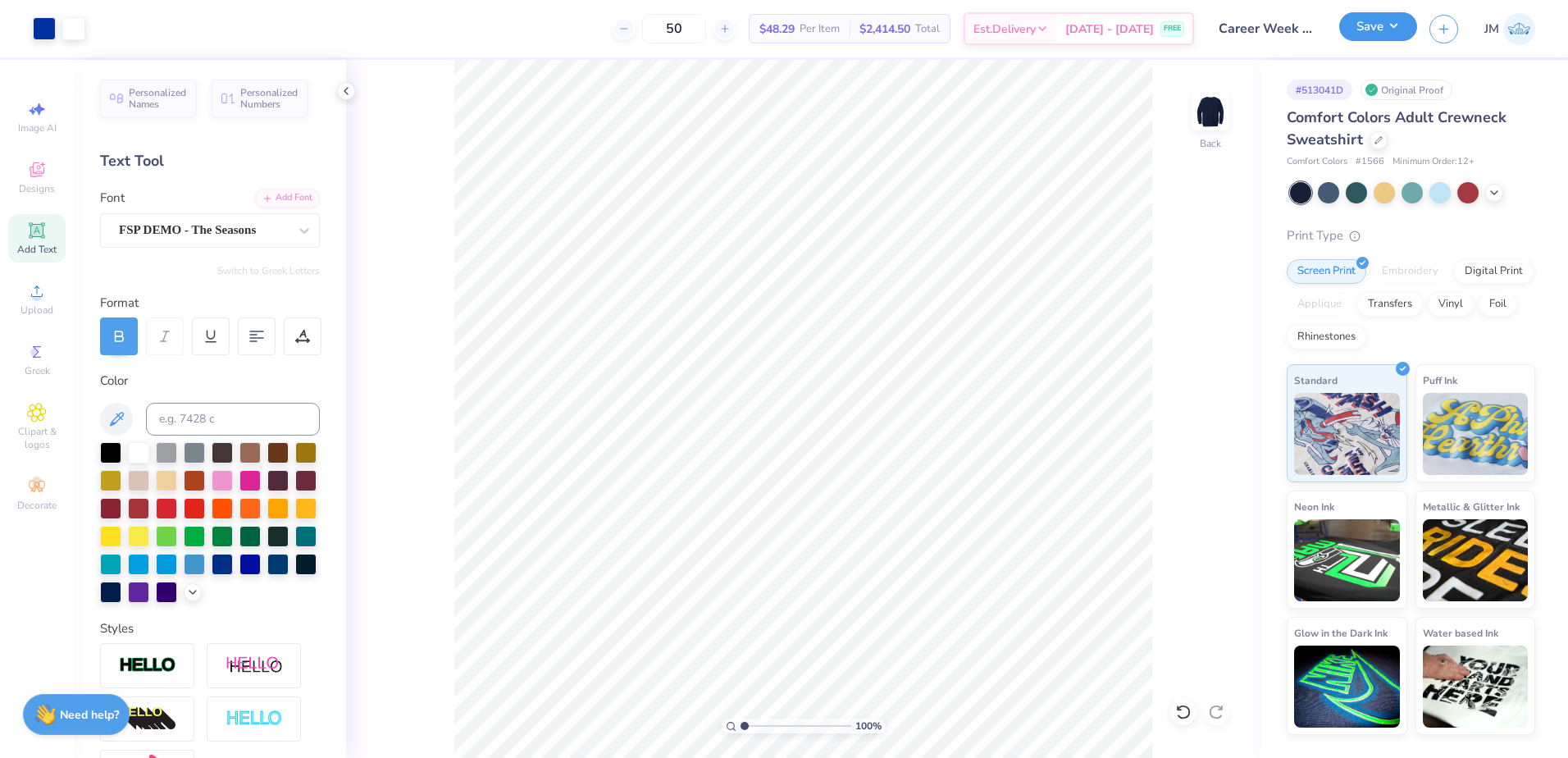
click at [1373, 22] on button "Save" at bounding box center [1378, 26] width 78 height 29
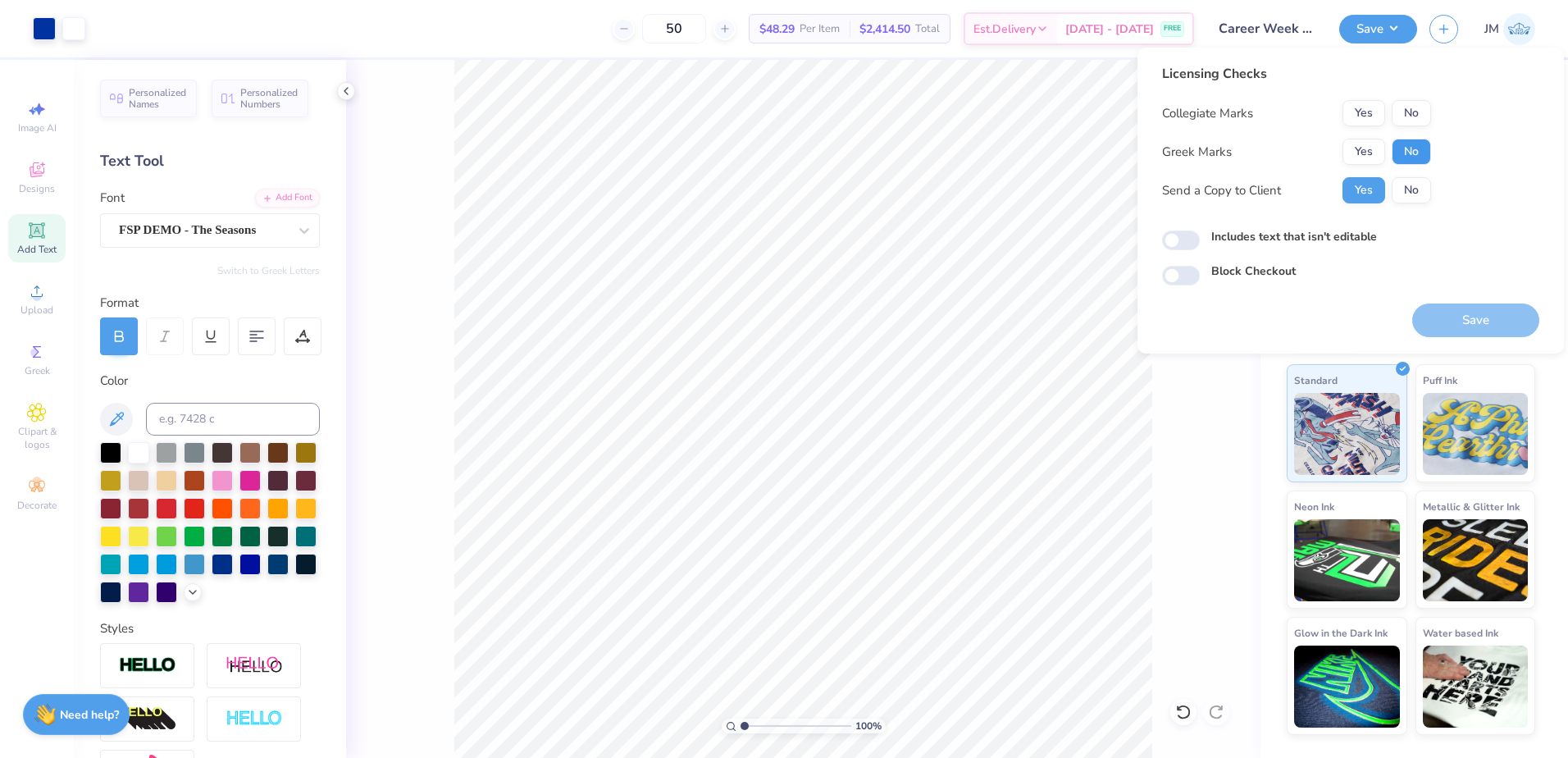
click at [1408, 142] on button "No" at bounding box center [1412, 151] width 40 height 26
click at [1406, 122] on button "No" at bounding box center [1412, 113] width 40 height 26
click at [1458, 302] on div "Save" at bounding box center [1476, 311] width 128 height 52
click at [1458, 323] on button "Save" at bounding box center [1476, 321] width 128 height 34
